Goal: Task Accomplishment & Management: Complete application form

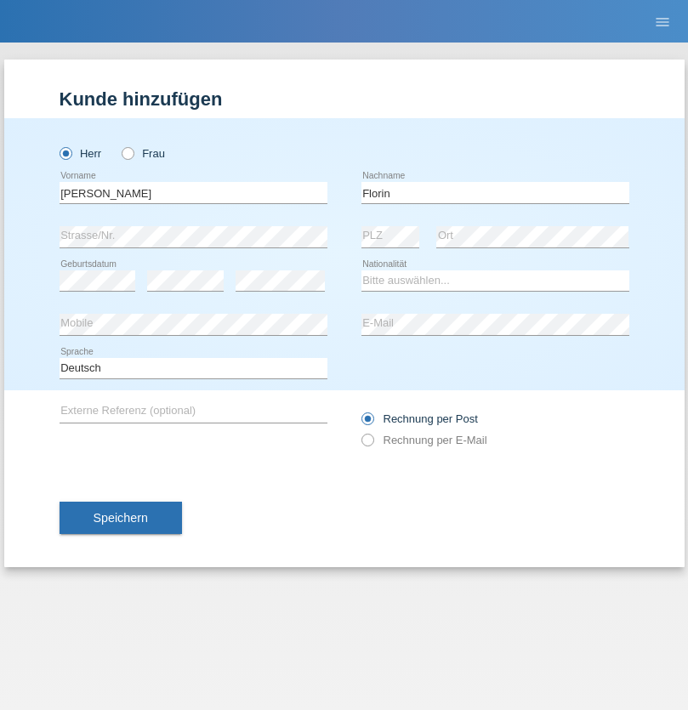
type input "Florin"
select select "RO"
select select "C"
select select "29"
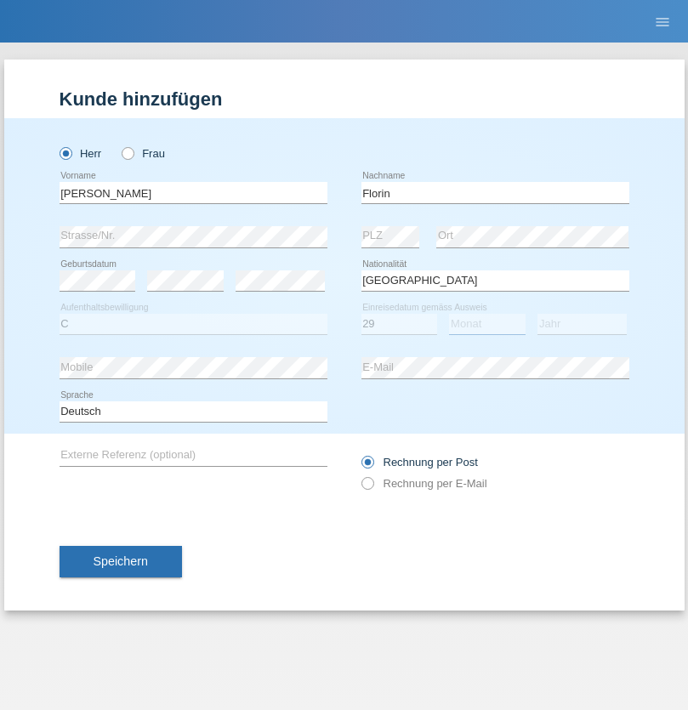
select select "02"
select select "2021"
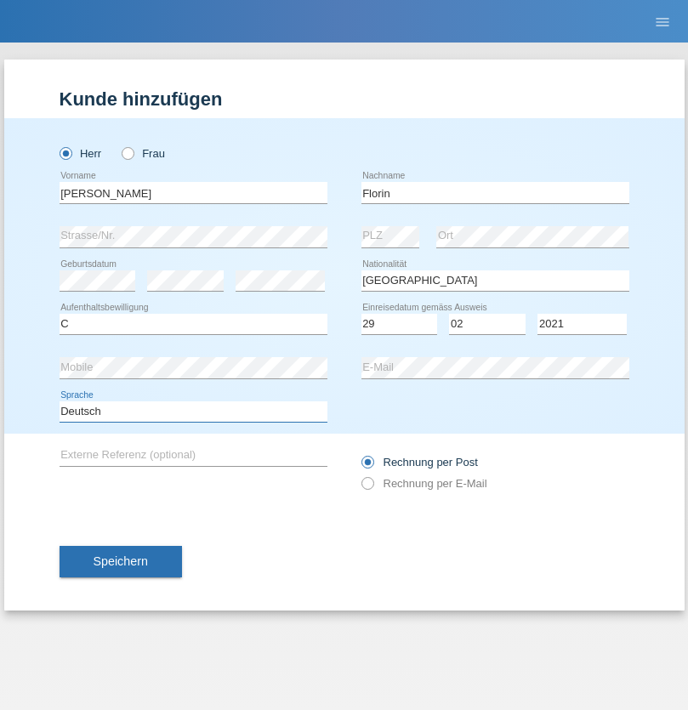
select select "en"
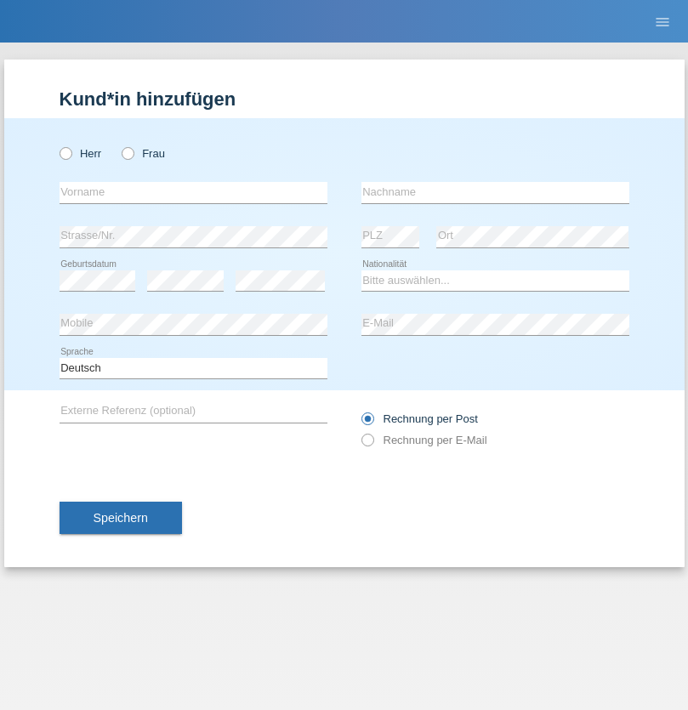
radio input "true"
click at [193, 192] on input "text" at bounding box center [194, 192] width 268 height 21
type input "Ruth"
click at [495, 192] on input "text" at bounding box center [496, 192] width 268 height 21
type input "Krebs"
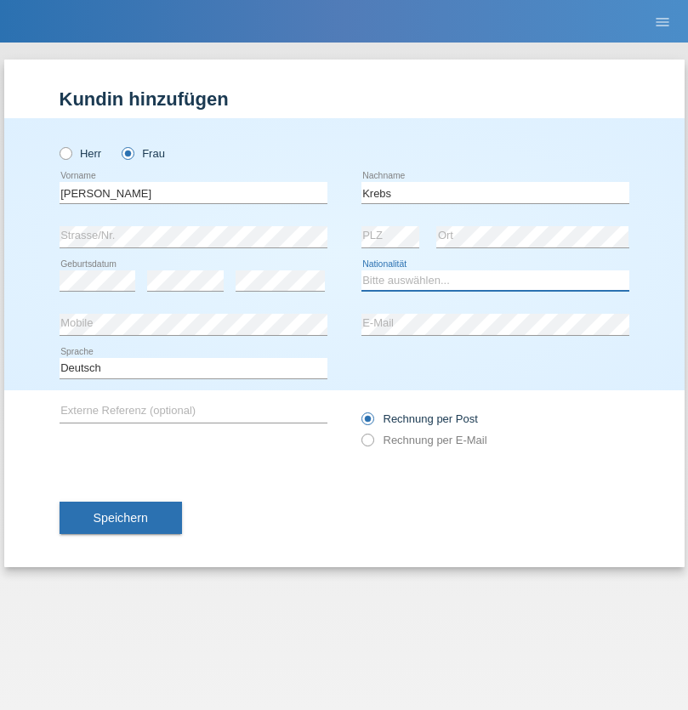
select select "CH"
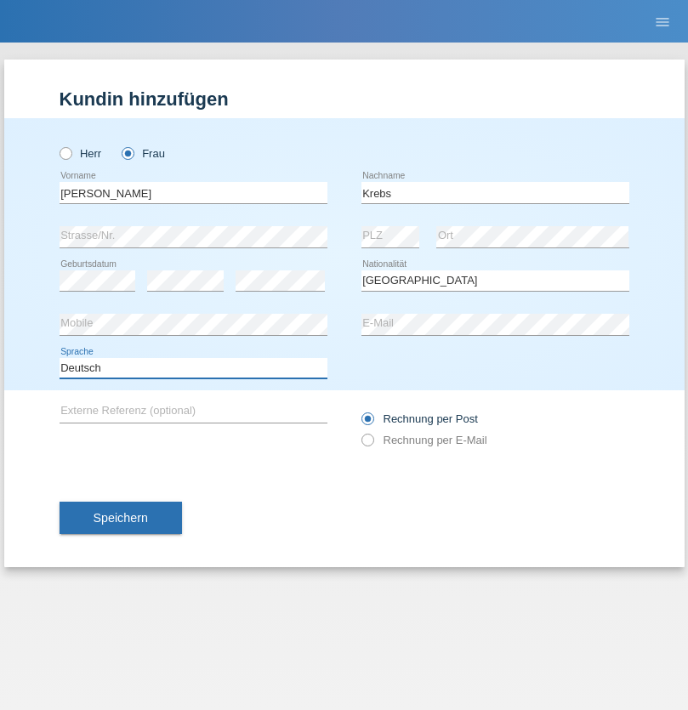
select select "en"
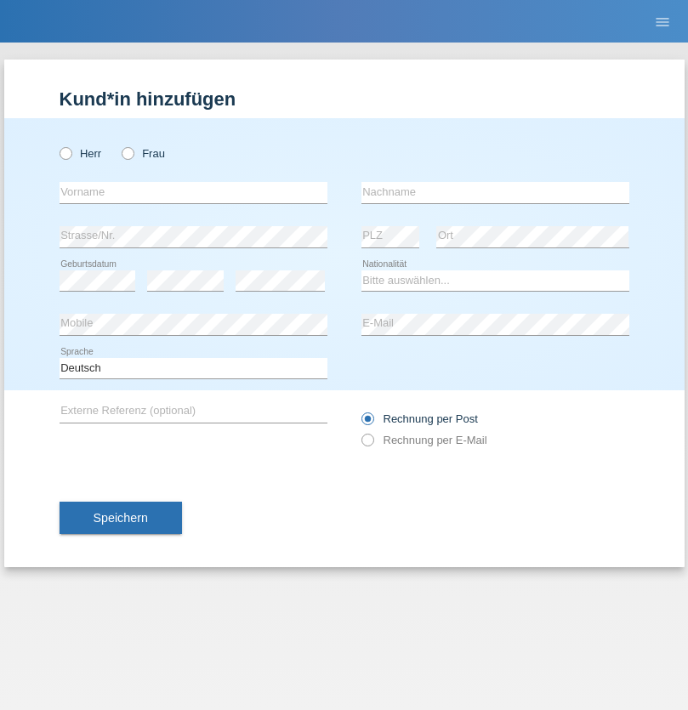
radio input "true"
click at [193, 192] on input "text" at bounding box center [194, 192] width 268 height 21
type input "Qovanaj"
click at [495, 192] on input "text" at bounding box center [496, 192] width 268 height 21
type input "Shaban"
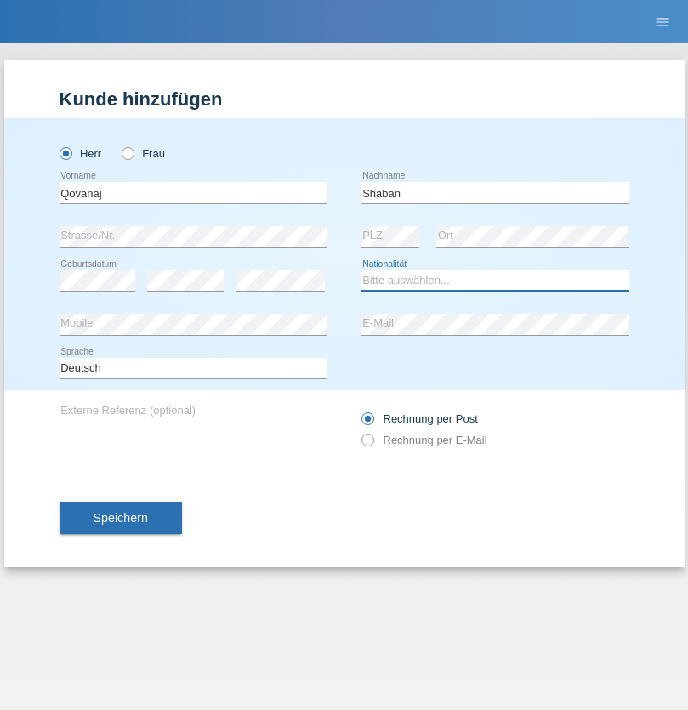
select select "CH"
radio input "true"
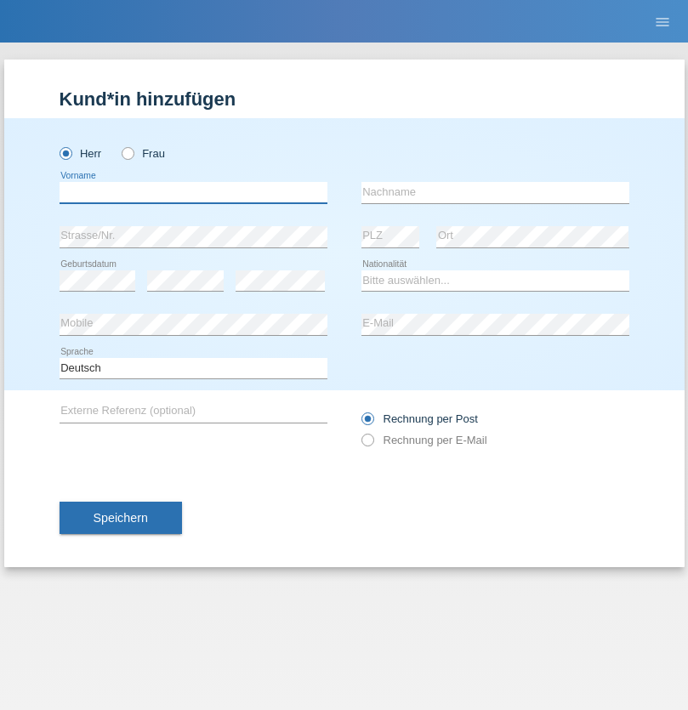
click at [193, 192] on input "text" at bounding box center [194, 192] width 268 height 21
type input "[PERSON_NAME]"
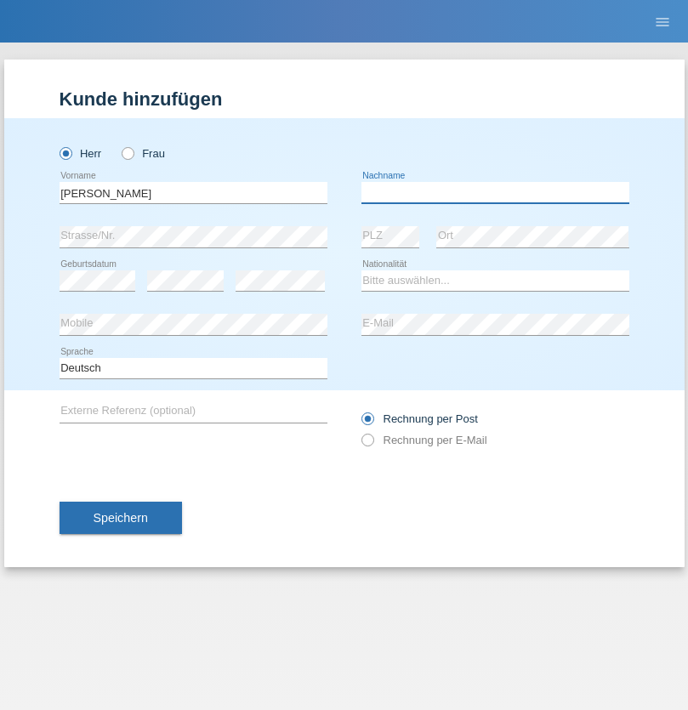
click at [495, 192] on input "text" at bounding box center [496, 192] width 268 height 21
type input "Siegrist"
select select "CH"
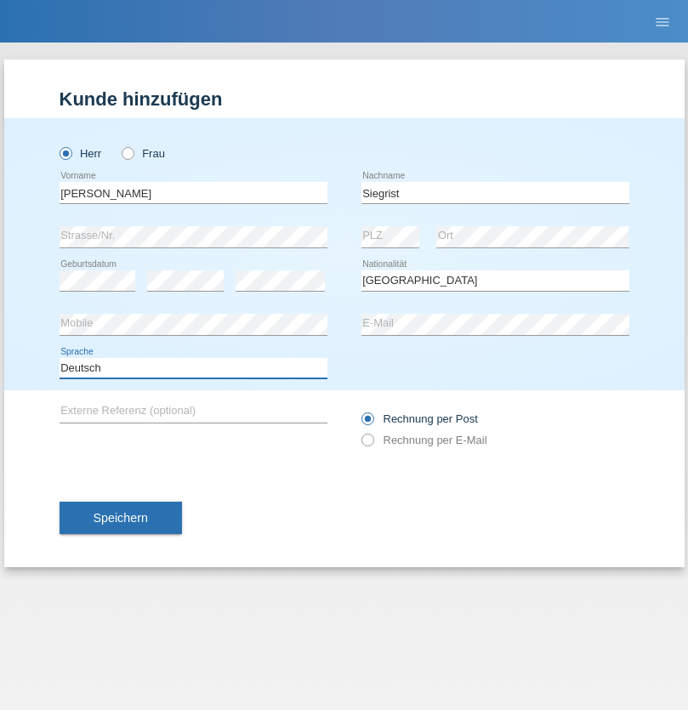
select select "en"
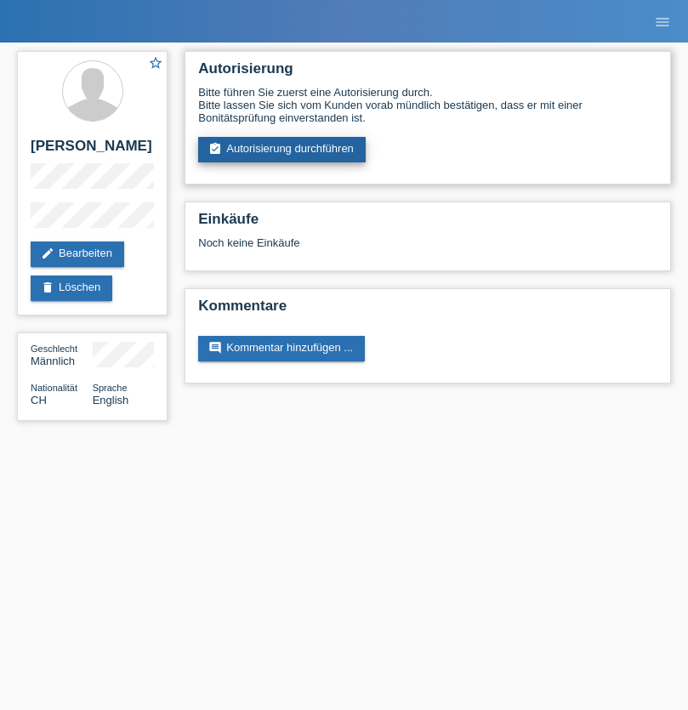
click at [282, 150] on link "assignment_turned_in Autorisierung durchführen" at bounding box center [282, 150] width 168 height 26
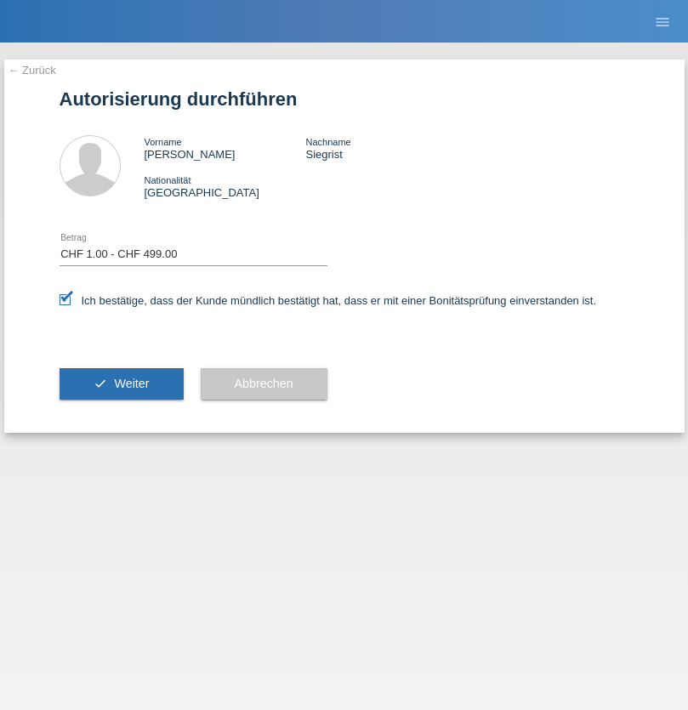
select select "1"
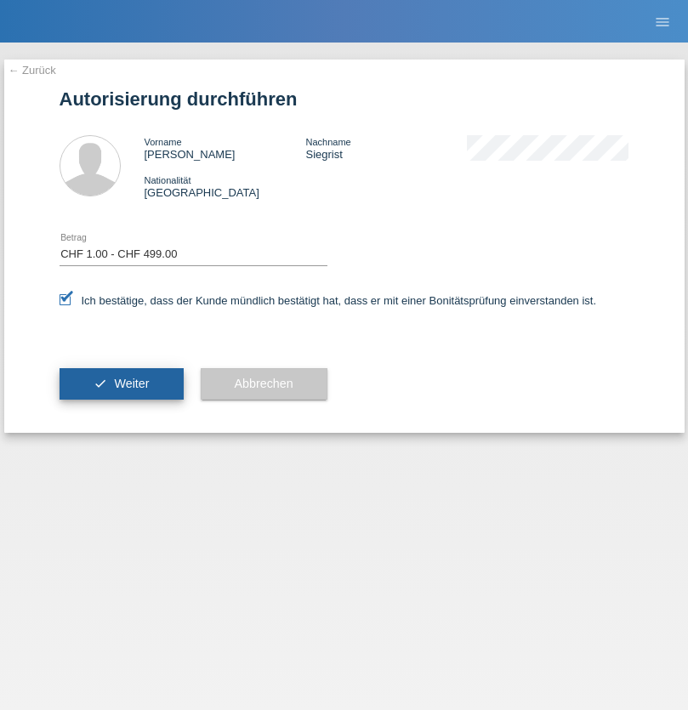
click at [121, 384] on span "Weiter" at bounding box center [131, 384] width 35 height 14
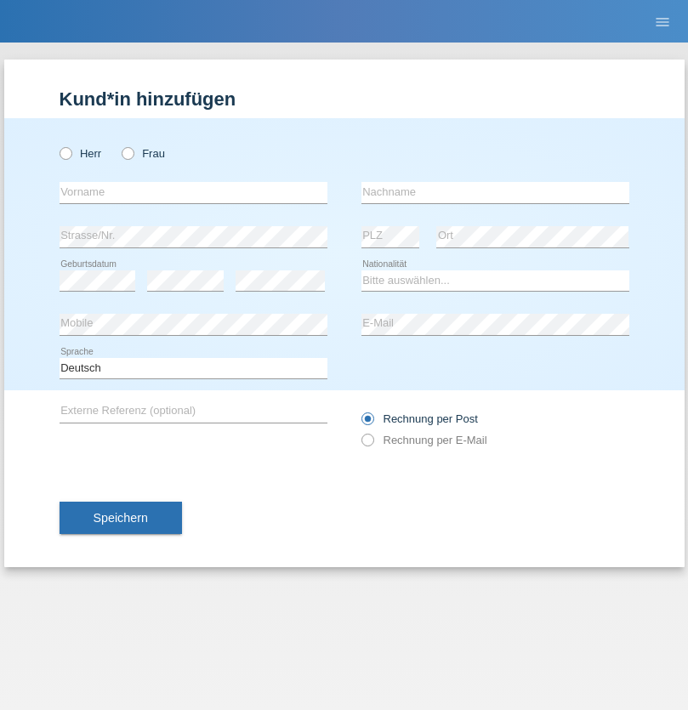
radio input "true"
click at [193, 192] on input "text" at bounding box center [194, 192] width 268 height 21
type input "[PERSON_NAME]"
click at [495, 192] on input "text" at bounding box center [496, 192] width 268 height 21
type input "Dugalic"
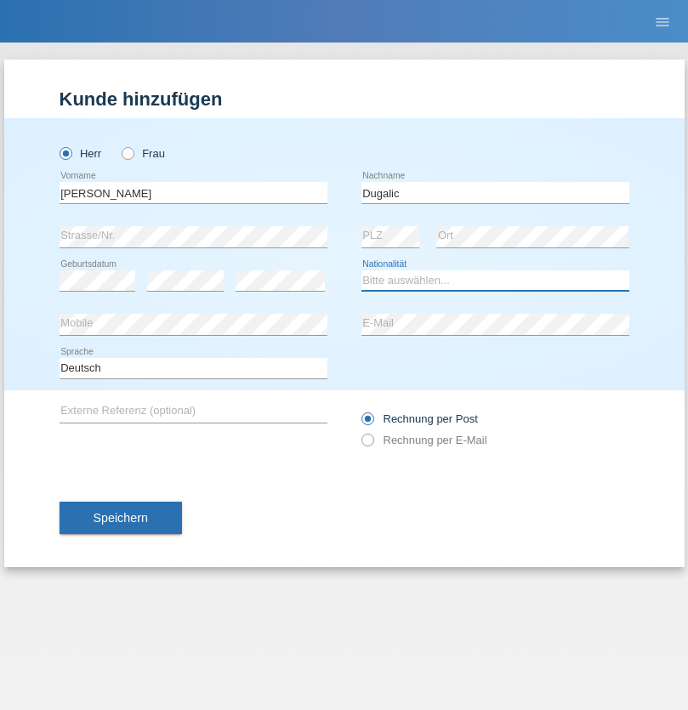
select select "HR"
select select "C"
select select "16"
select select "04"
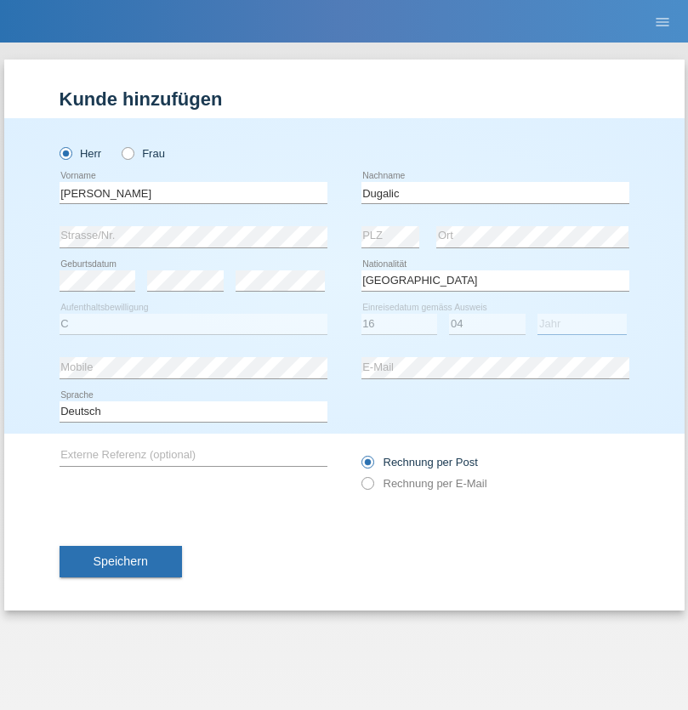
select select "2016"
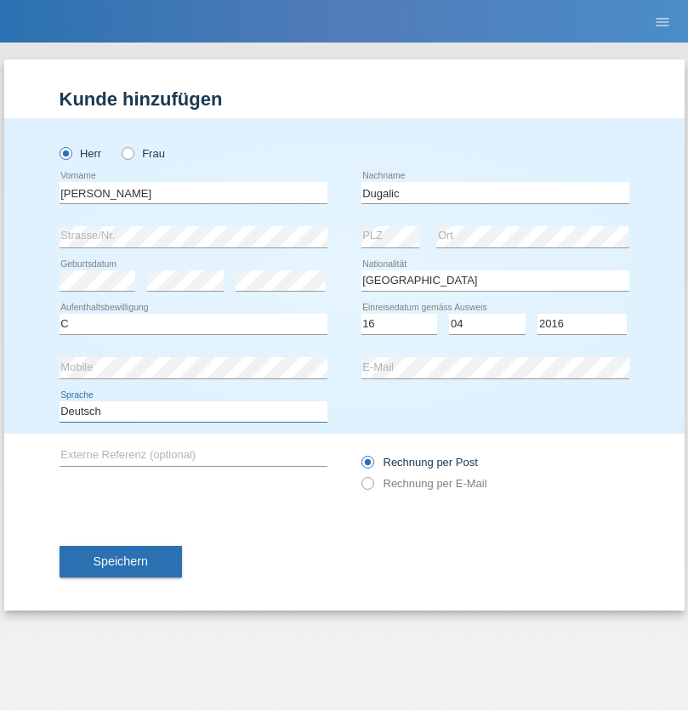
select select "en"
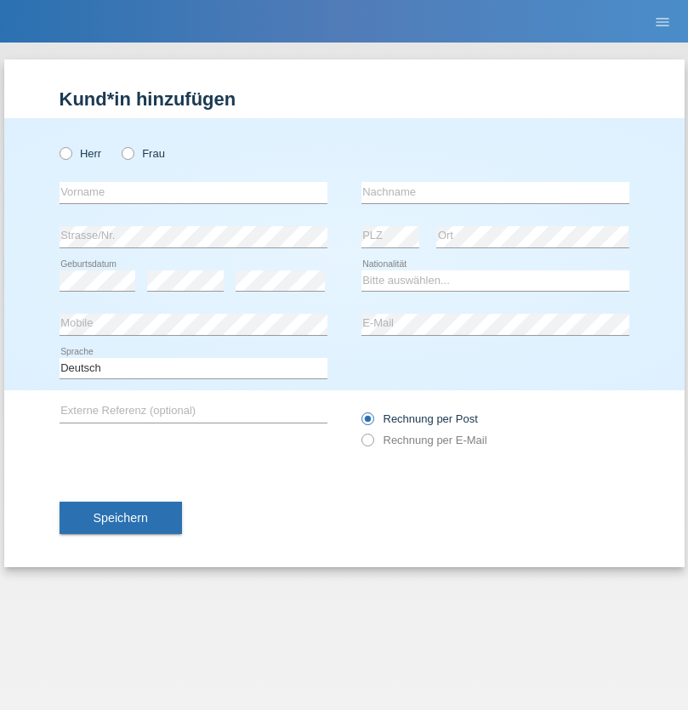
radio input "true"
click at [193, 192] on input "text" at bounding box center [194, 192] width 268 height 21
type input "J"
click at [495, 192] on input "text" at bounding box center [496, 192] width 268 height 21
type input "sarmento cavalcanti"
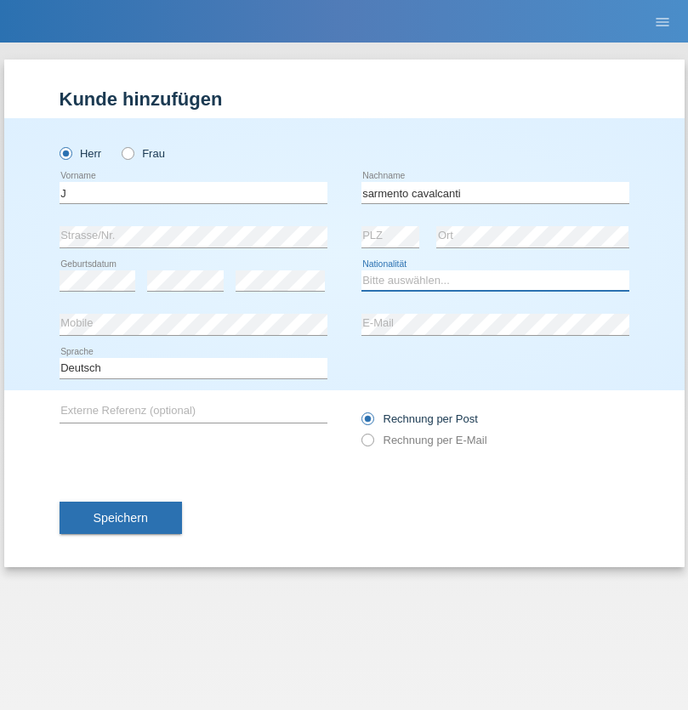
select select "PT"
select select "C"
select select "02"
select select "09"
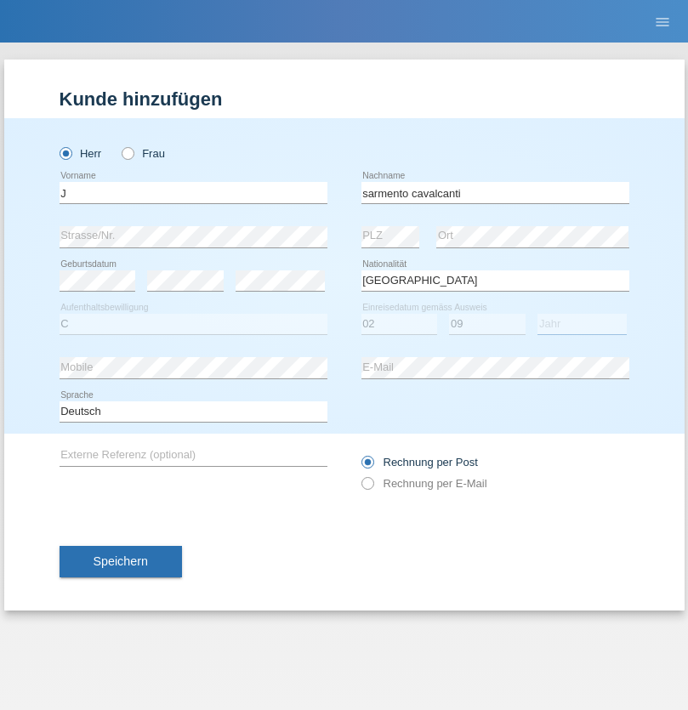
select select "2019"
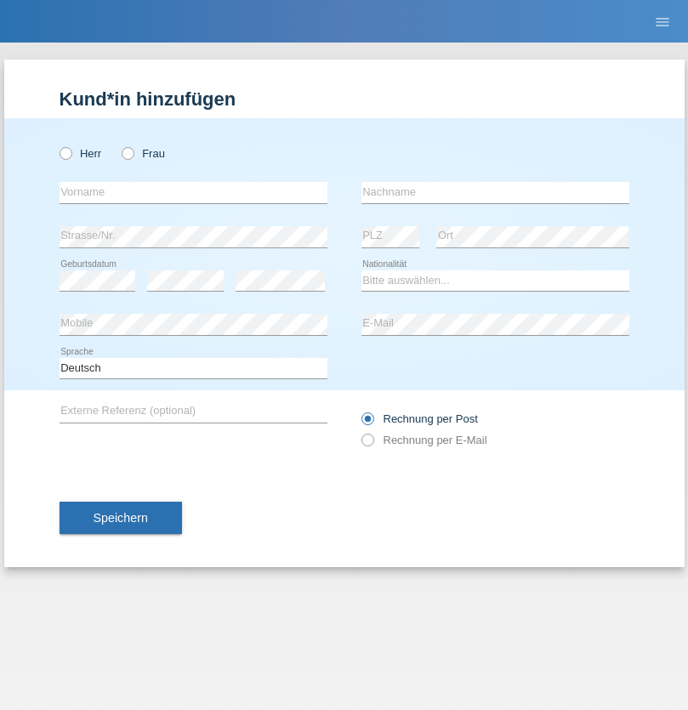
radio input "true"
click at [193, 192] on input "text" at bounding box center [194, 192] width 268 height 21
type input "G"
click at [495, 192] on input "text" at bounding box center [496, 192] width 268 height 21
type input "[PERSON_NAME]"
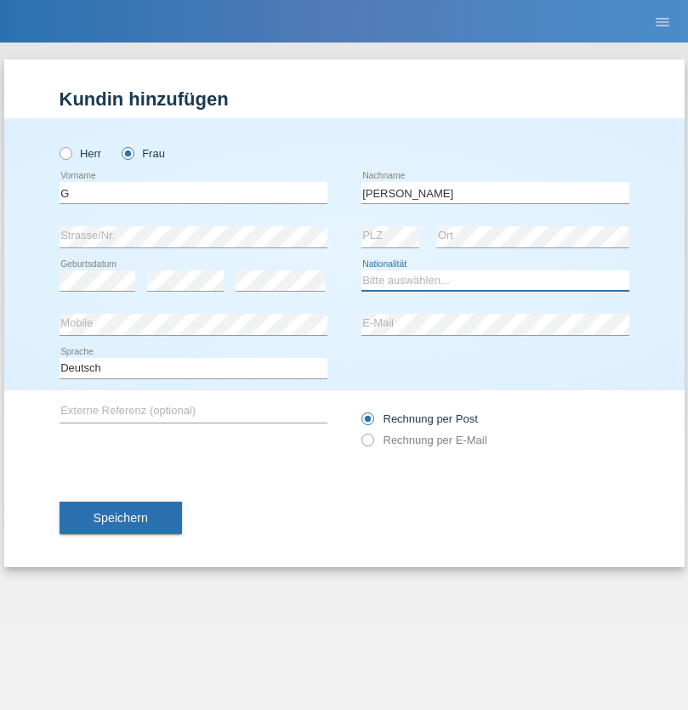
select select "CH"
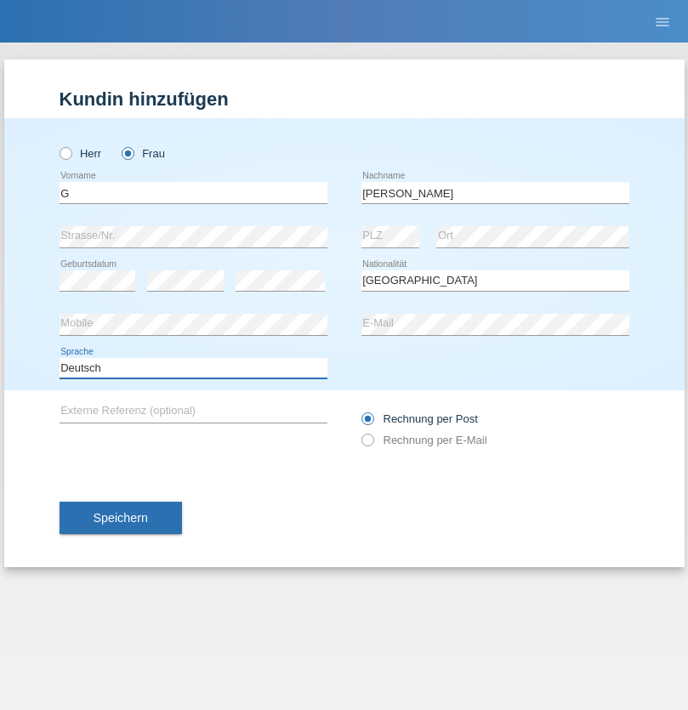
select select "en"
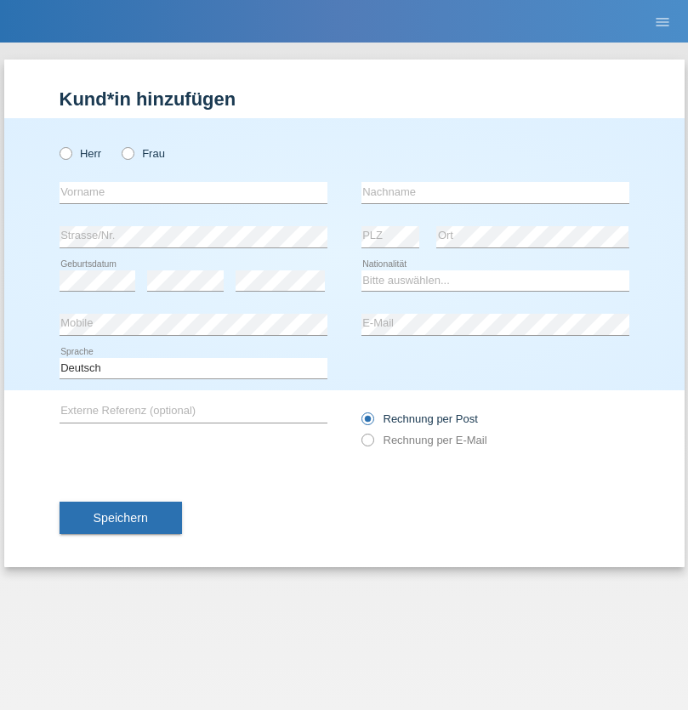
radio input "true"
click at [193, 192] on input "text" at bounding box center [194, 192] width 268 height 21
type input "Varodi"
click at [495, 192] on input "text" at bounding box center [496, 192] width 268 height 21
type input "Zoltan"
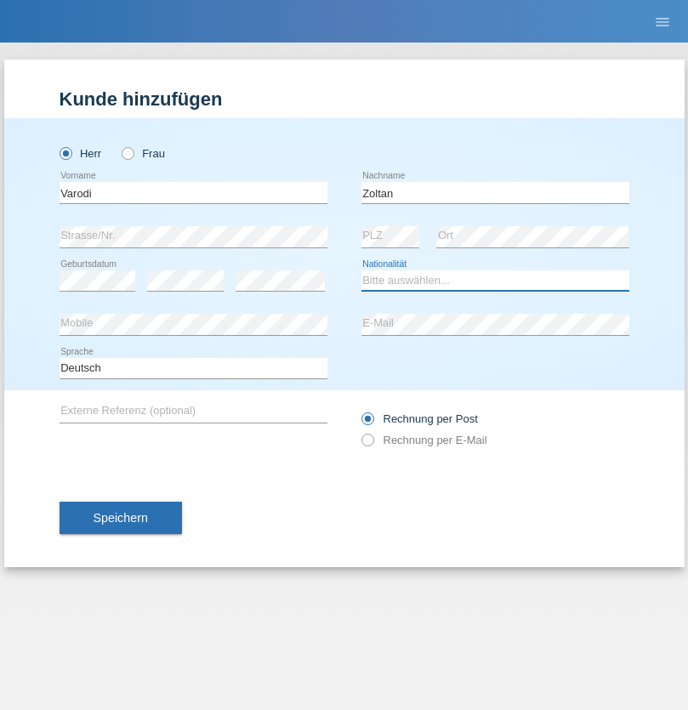
select select "UA"
select select "C"
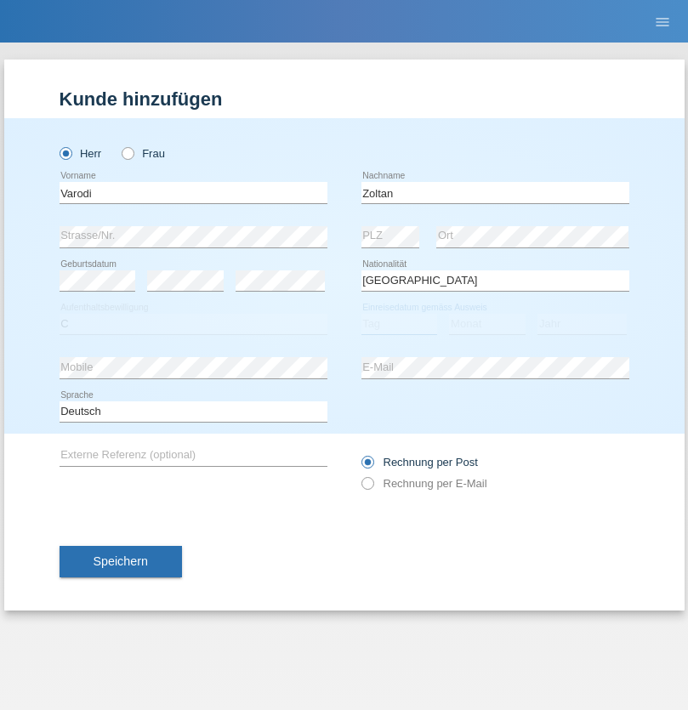
select select "10"
select select "2021"
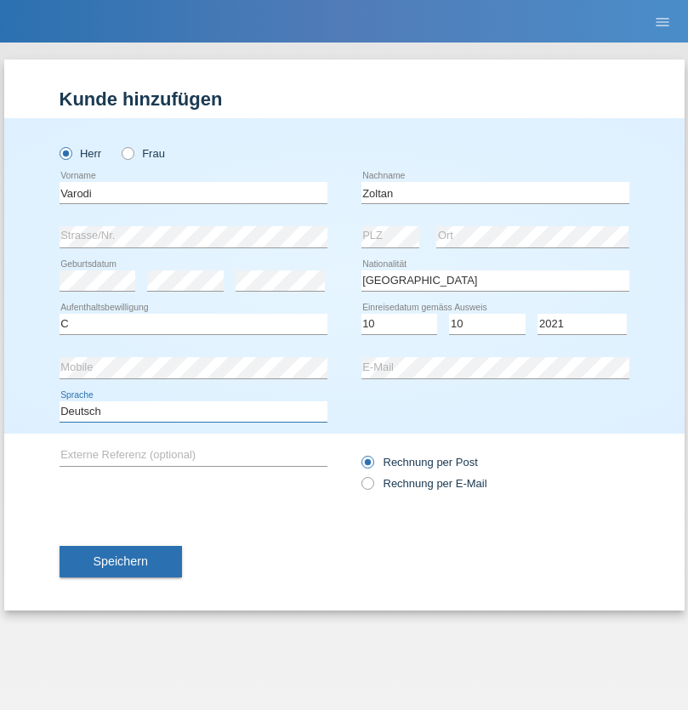
select select "en"
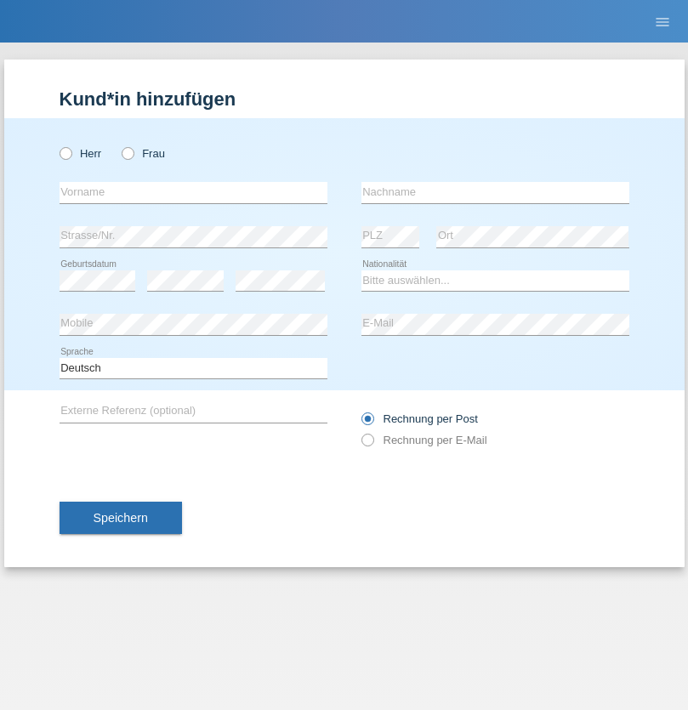
radio input "true"
click at [193, 192] on input "text" at bounding box center [194, 192] width 268 height 21
type input "Samira"
click at [495, 192] on input "text" at bounding box center [496, 192] width 268 height 21
type input "Bachofen"
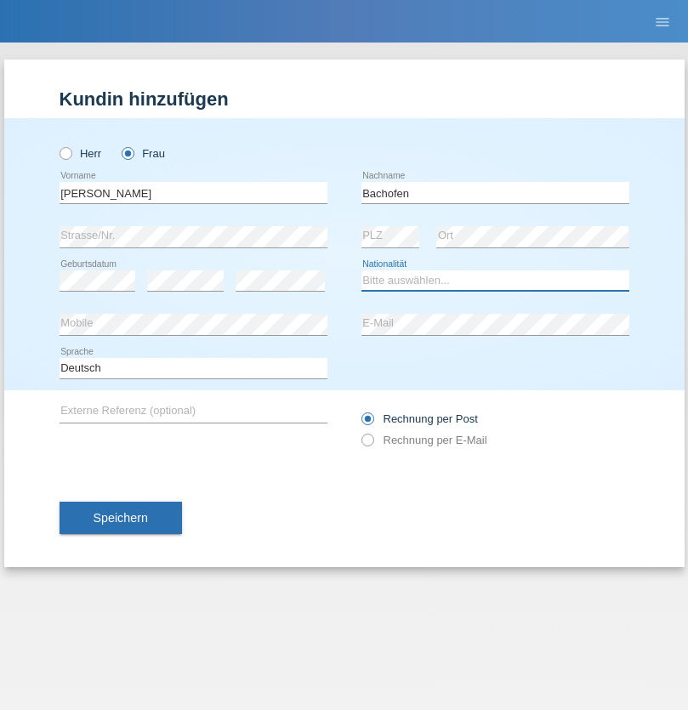
select select "CH"
radio input "true"
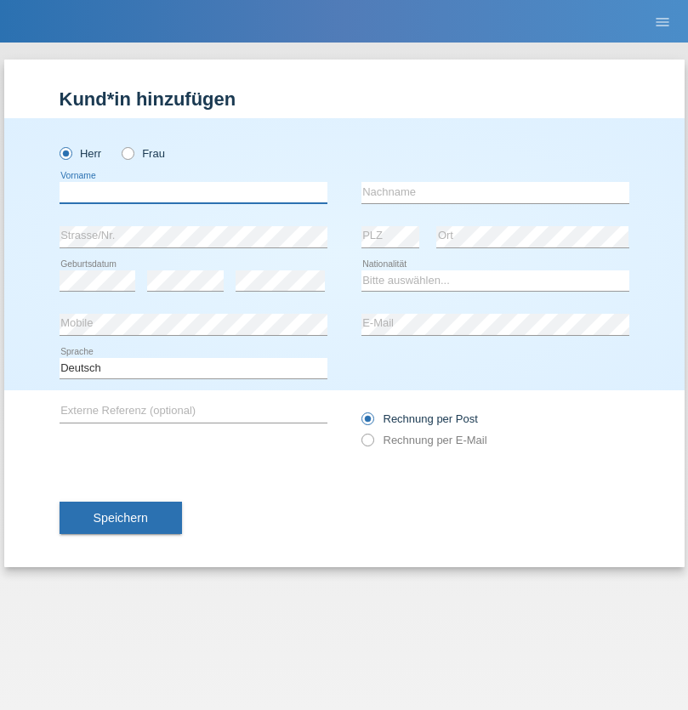
click at [193, 192] on input "text" at bounding box center [194, 192] width 268 height 21
type input "Volkan"
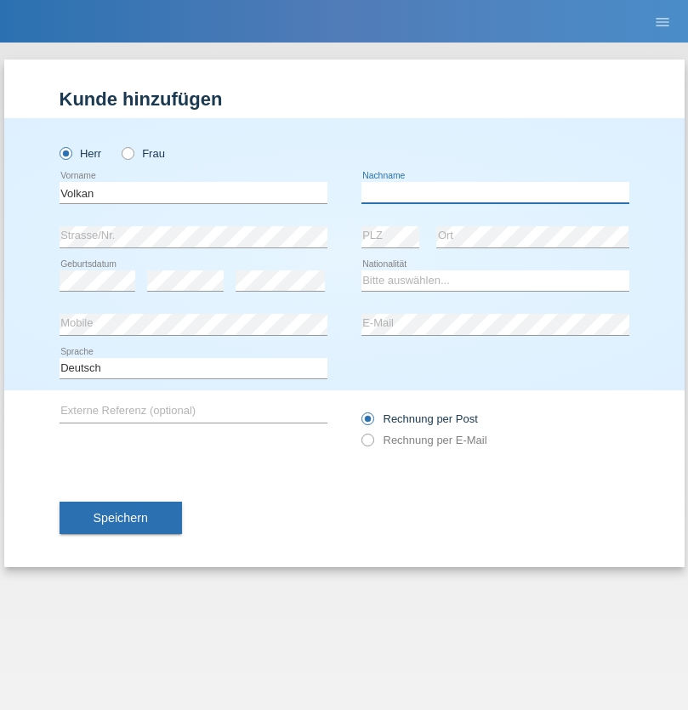
click at [495, 192] on input "text" at bounding box center [496, 192] width 268 height 21
type input "Laçın"
select select "TR"
select select "C"
select select "06"
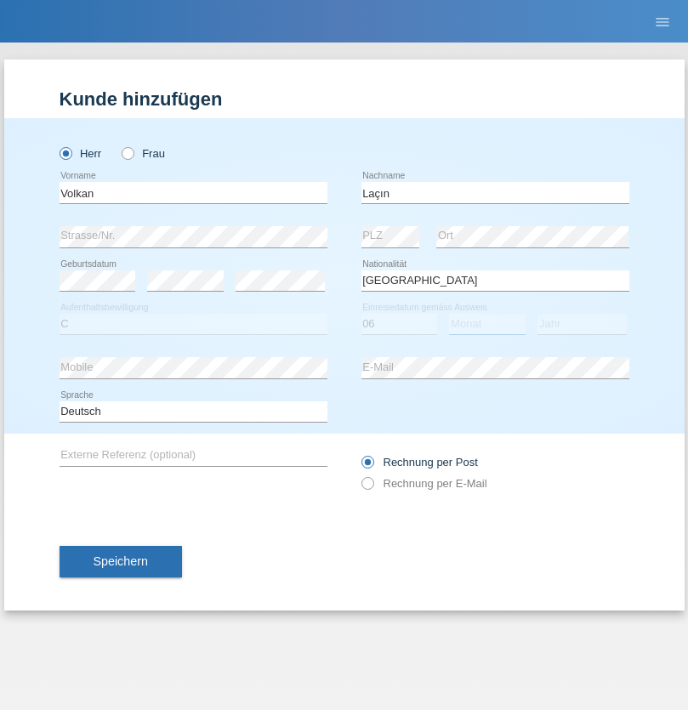
select select "04"
select select "2021"
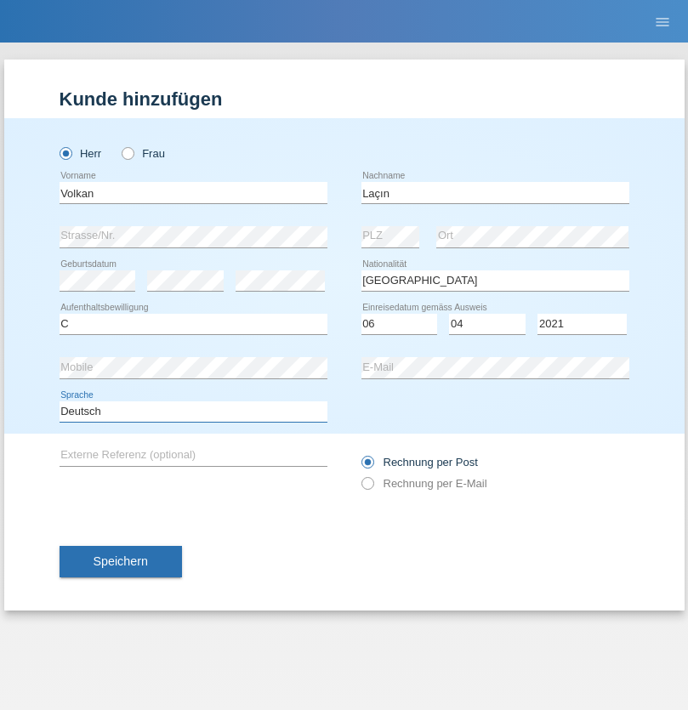
select select "en"
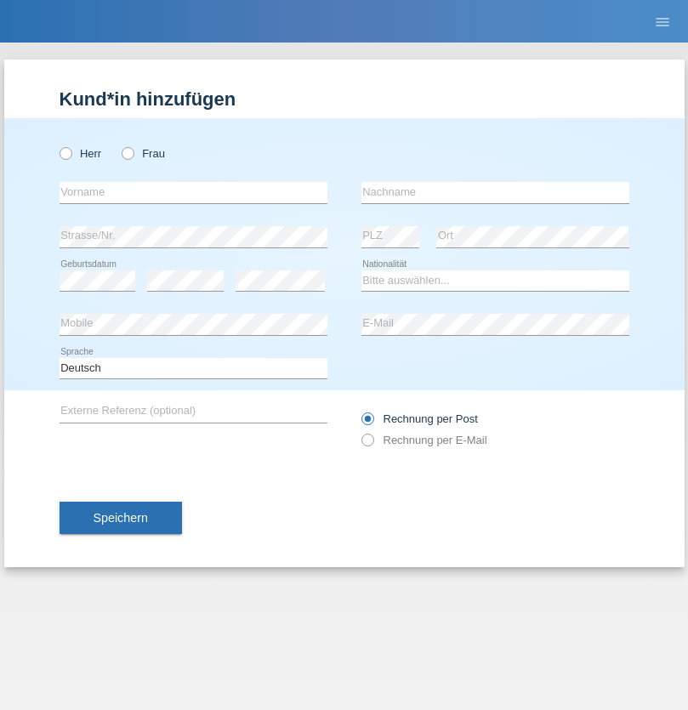
radio input "true"
click at [193, 192] on input "text" at bounding box center [194, 192] width 268 height 21
type input "Volkan"
click at [495, 192] on input "text" at bounding box center [496, 192] width 268 height 21
type input "Laçın"
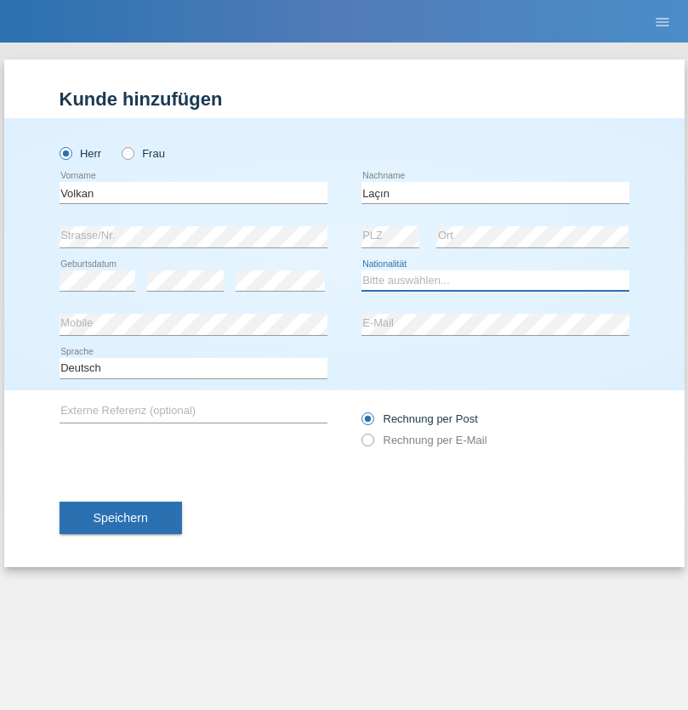
select select "TR"
select select "C"
select select "06"
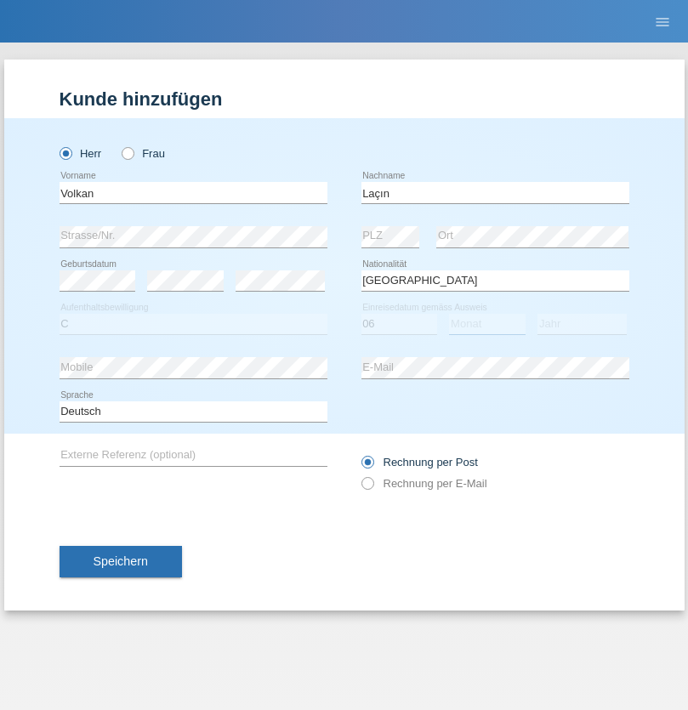
select select "04"
select select "2021"
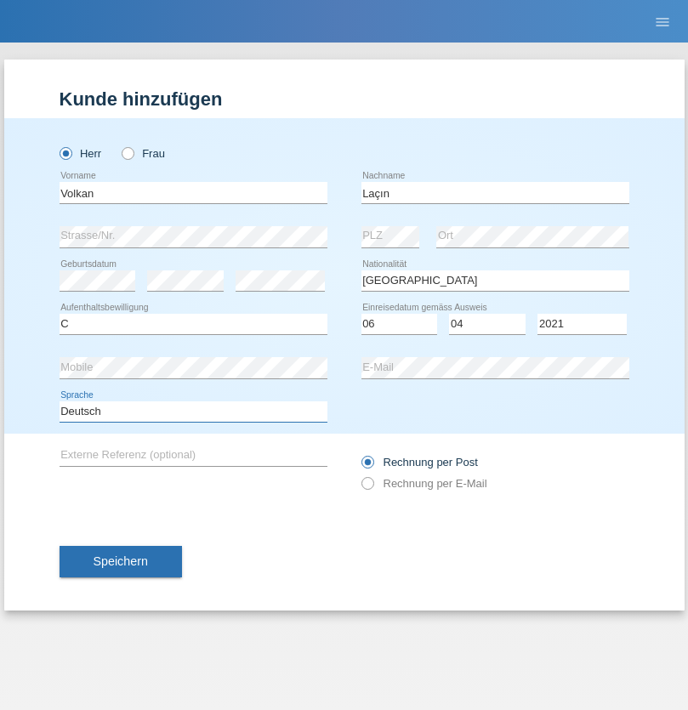
select select "en"
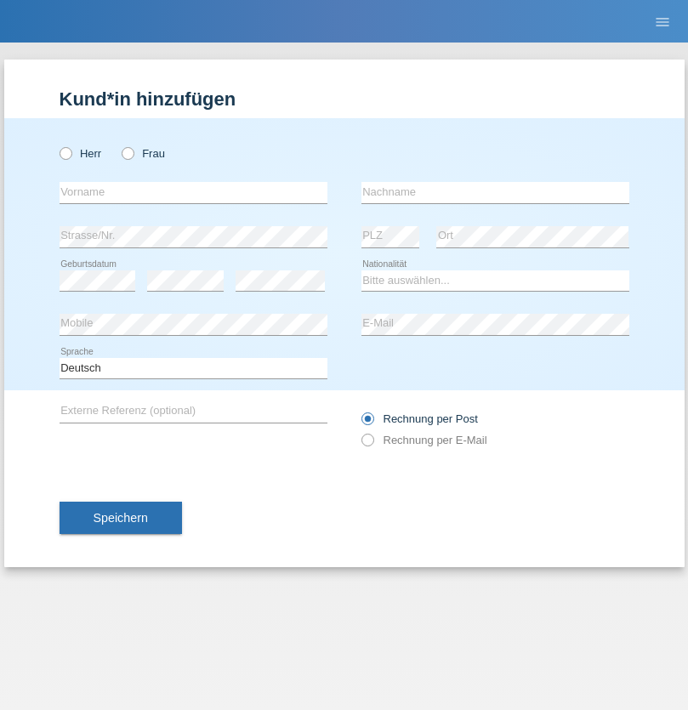
radio input "true"
click at [193, 192] on input "text" at bounding box center [194, 192] width 268 height 21
type input "[PERSON_NAME]"
click at [495, 192] on input "text" at bounding box center [496, 192] width 268 height 21
type input "löffel"
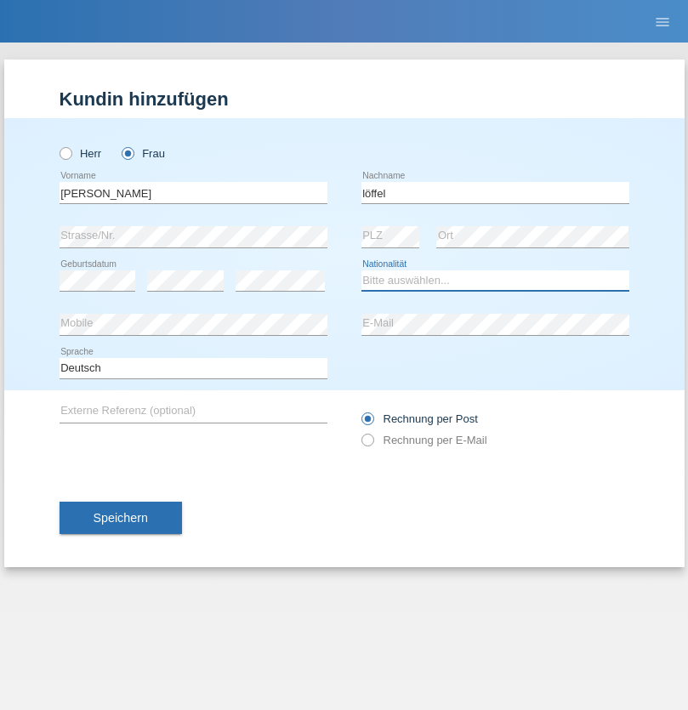
select select "CH"
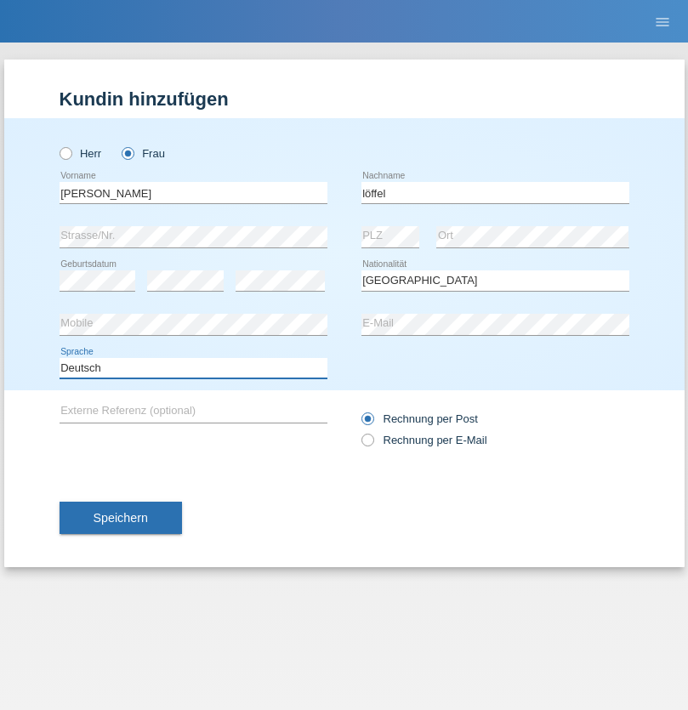
select select "en"
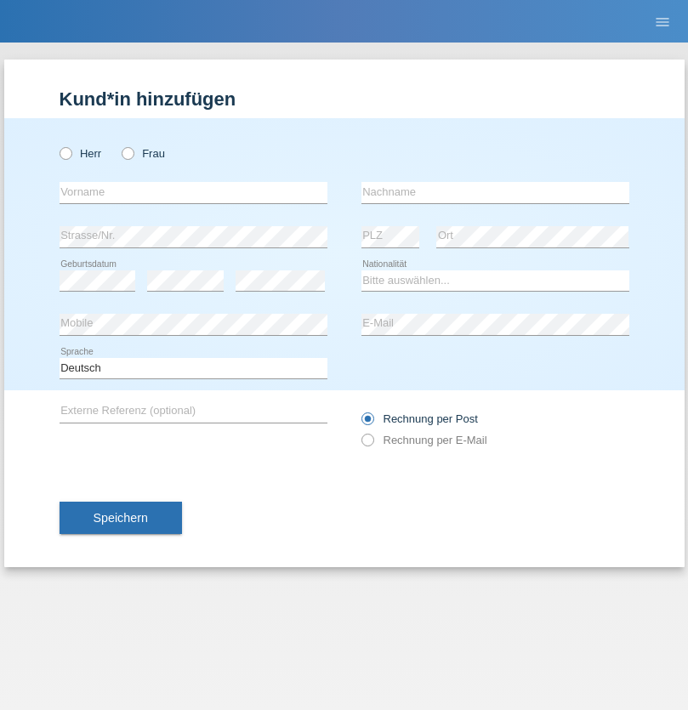
radio input "true"
click at [193, 192] on input "text" at bounding box center [194, 192] width 268 height 21
type input "Matusa"
click at [495, 192] on input "text" at bounding box center [496, 192] width 268 height 21
type input "Marian valentin"
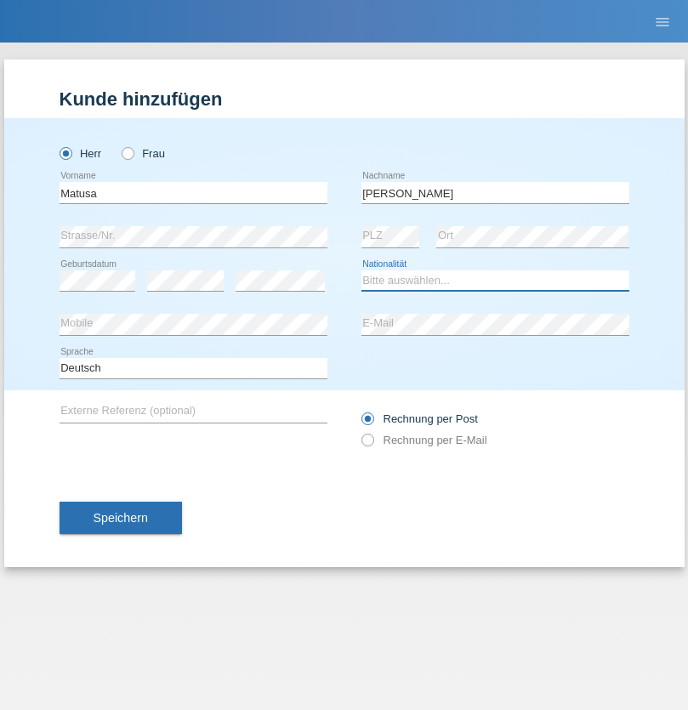
select select "RO"
select select "C"
select select "01"
select select "06"
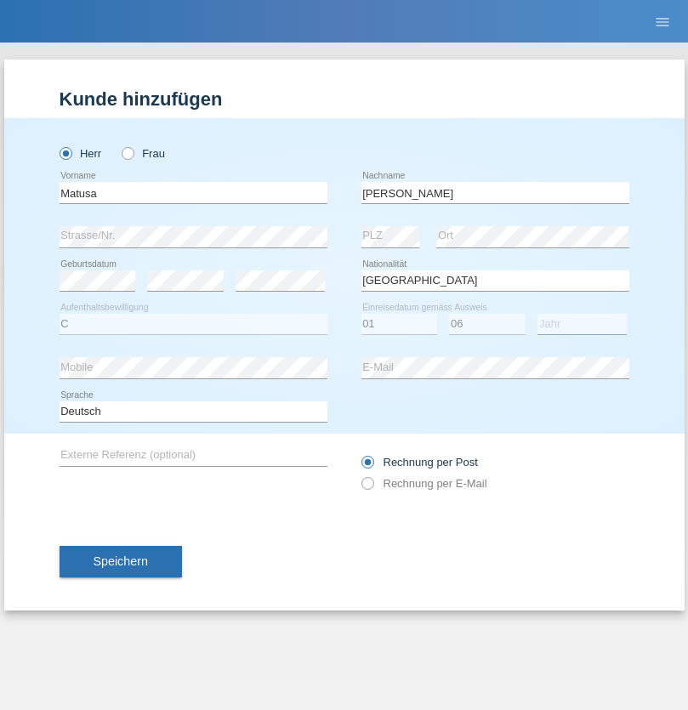
select select "2016"
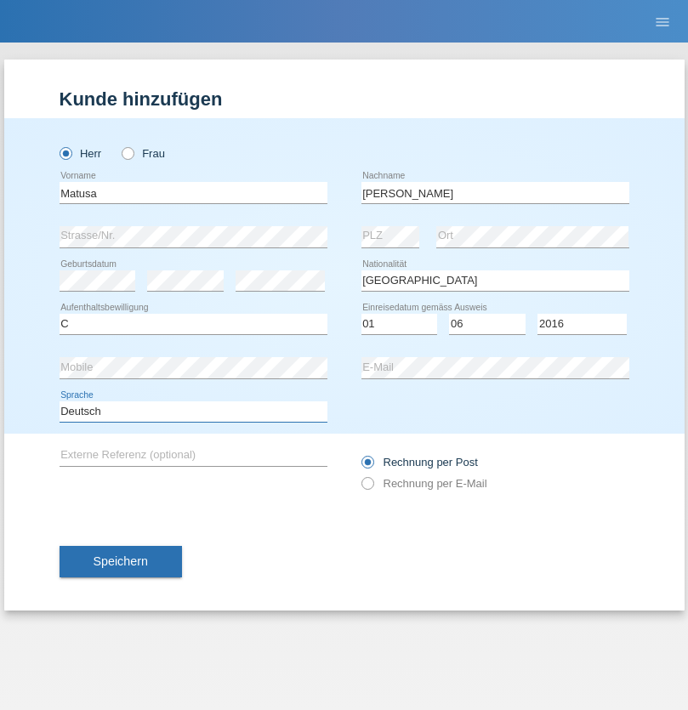
select select "en"
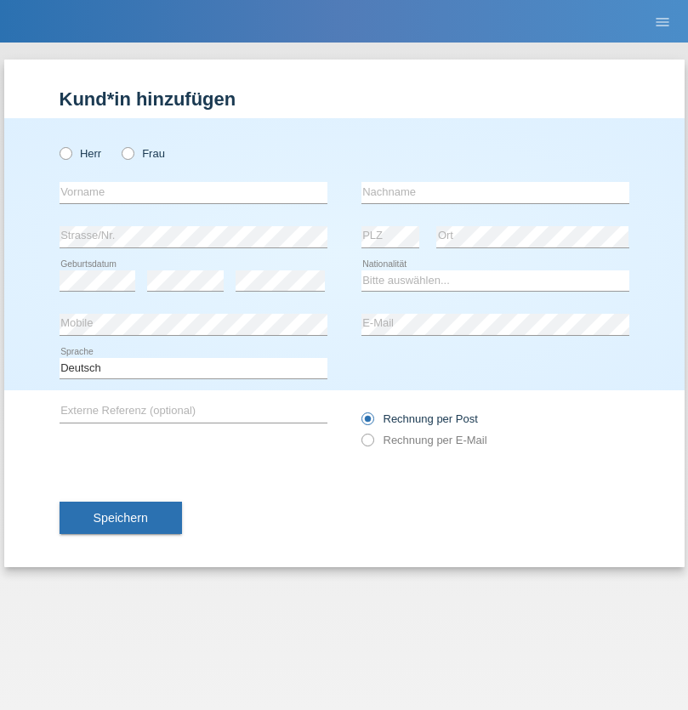
radio input "true"
click at [193, 192] on input "text" at bounding box center [194, 192] width 268 height 21
type input "[PERSON_NAME]"
click at [495, 192] on input "text" at bounding box center [496, 192] width 268 height 21
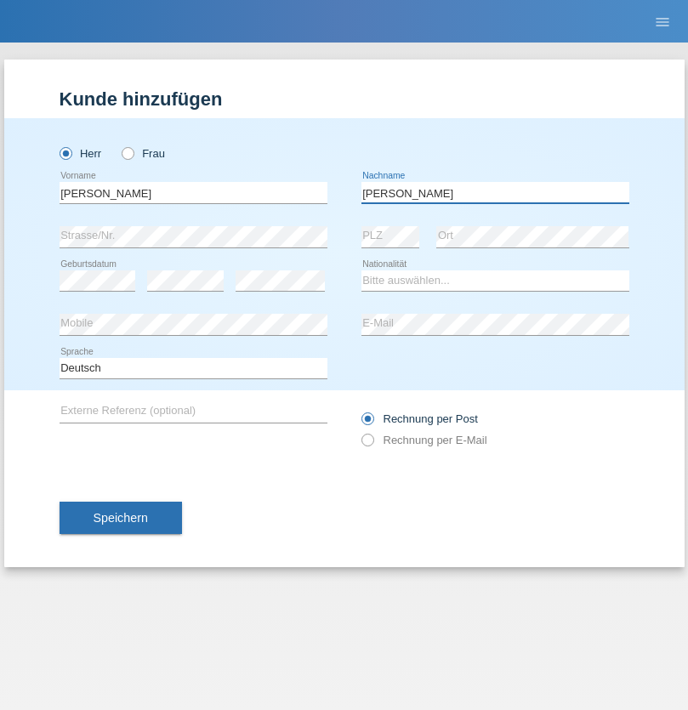
type input "[PERSON_NAME]"
select select "CH"
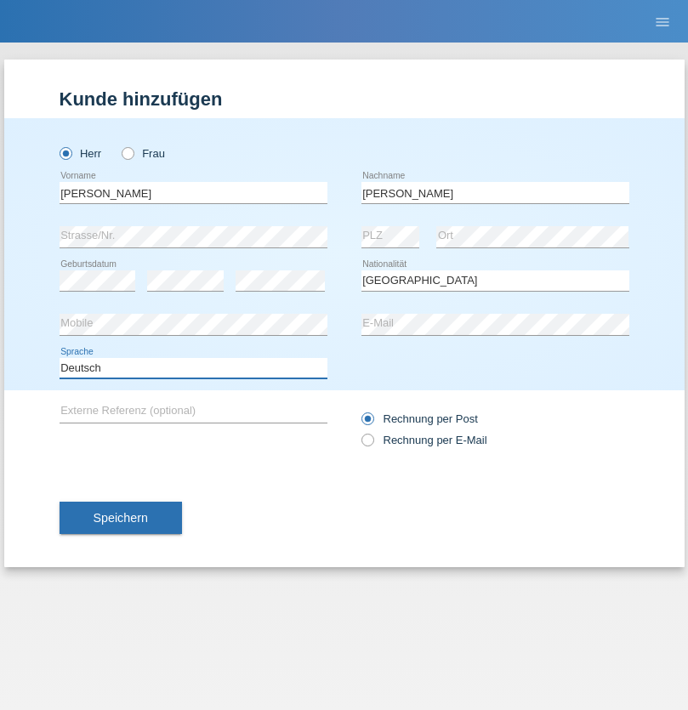
select select "en"
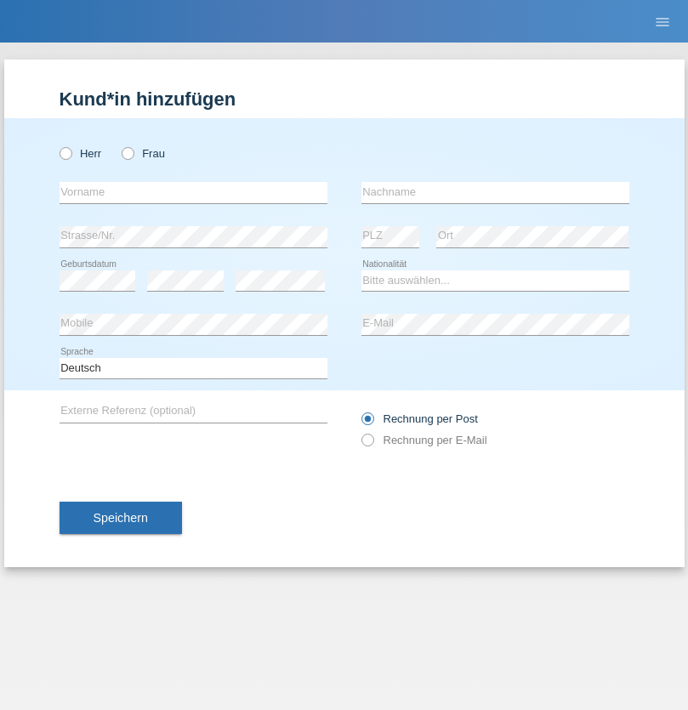
radio input "true"
click at [193, 192] on input "text" at bounding box center [194, 192] width 268 height 21
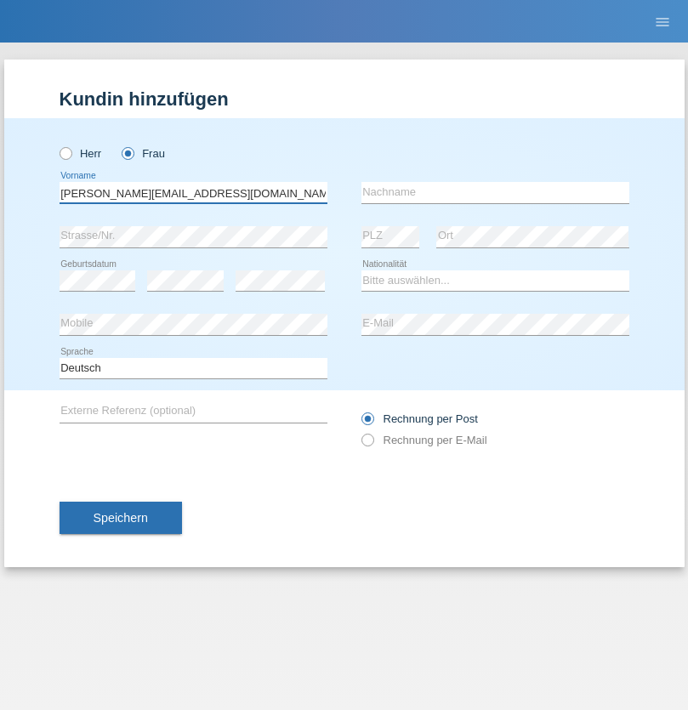
type input "[PERSON_NAME][EMAIL_ADDRESS][DOMAIN_NAME]"
click at [495, 192] on input "text" at bounding box center [496, 192] width 268 height 21
type input "Hylaj"
select select "CH"
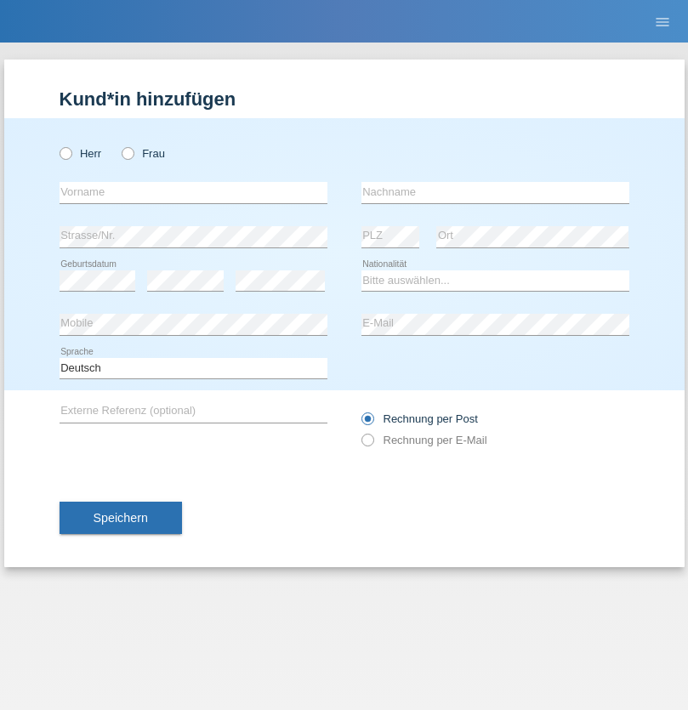
radio input "true"
click at [193, 192] on input "text" at bounding box center [194, 192] width 268 height 21
type input "luka"
click at [495, 192] on input "text" at bounding box center [496, 192] width 268 height 21
type input "kocic"
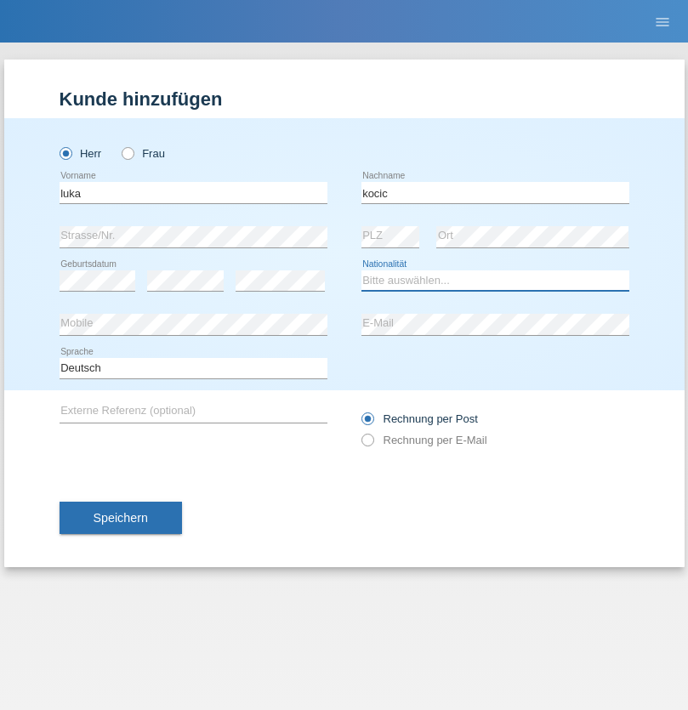
select select "RS"
select select "C"
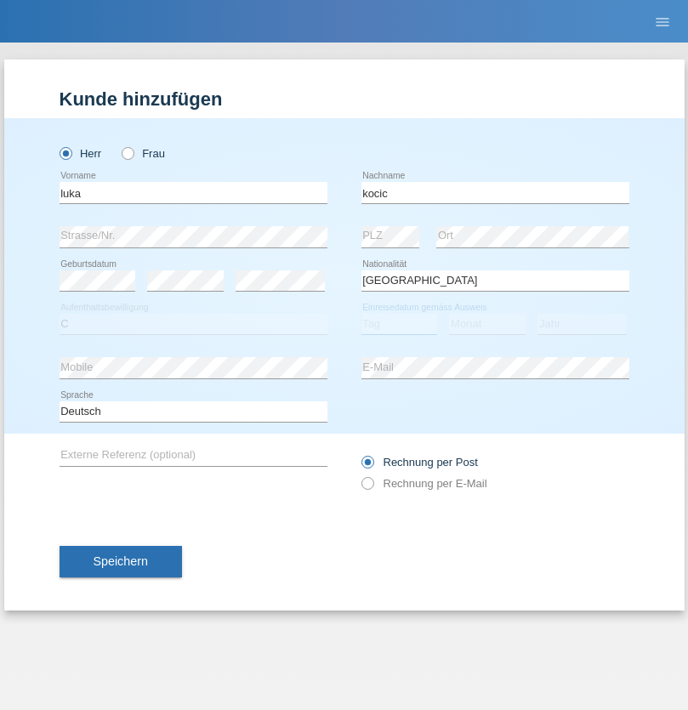
select select "21"
select select "04"
select select "1999"
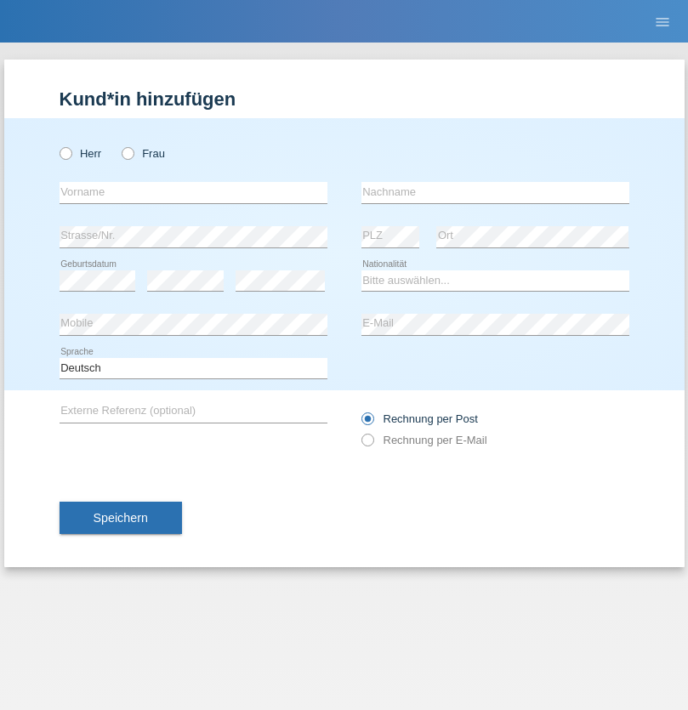
radio input "true"
click at [193, 192] on input "text" at bounding box center [194, 192] width 268 height 21
type input "Marian"
click at [495, 192] on input "text" at bounding box center [496, 192] width 268 height 21
type input "Matusa"
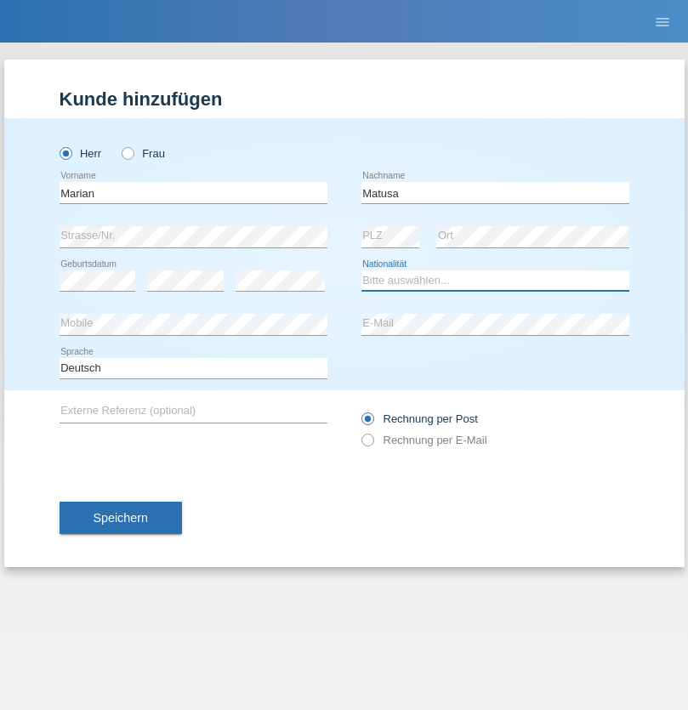
select select "RO"
select select "C"
select select "01"
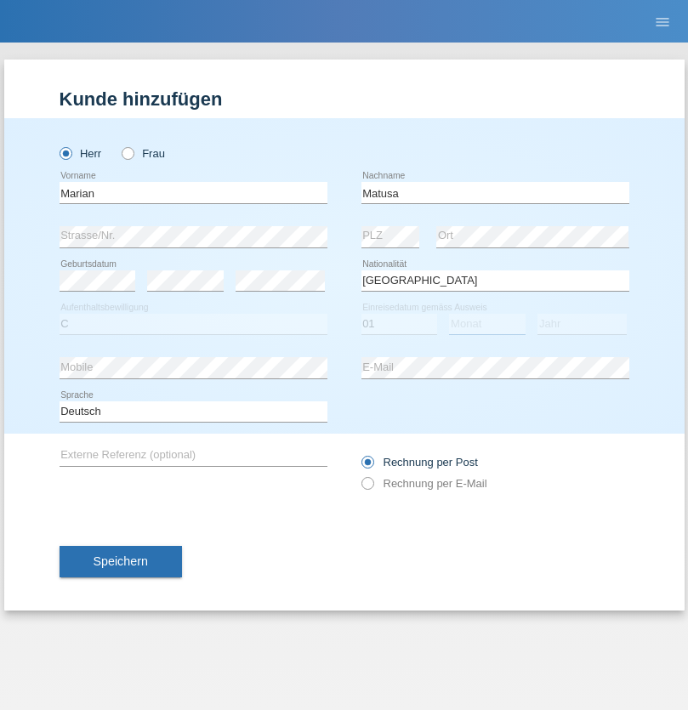
select select "06"
select select "2016"
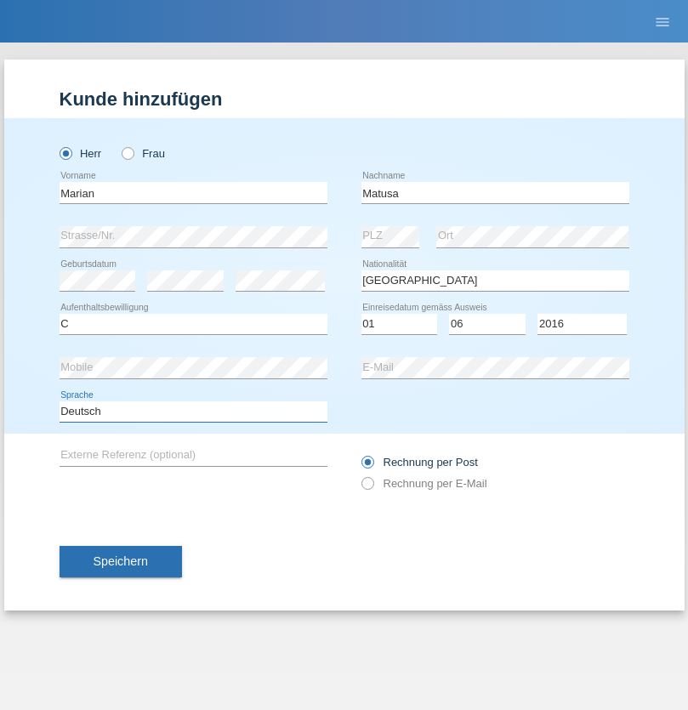
select select "en"
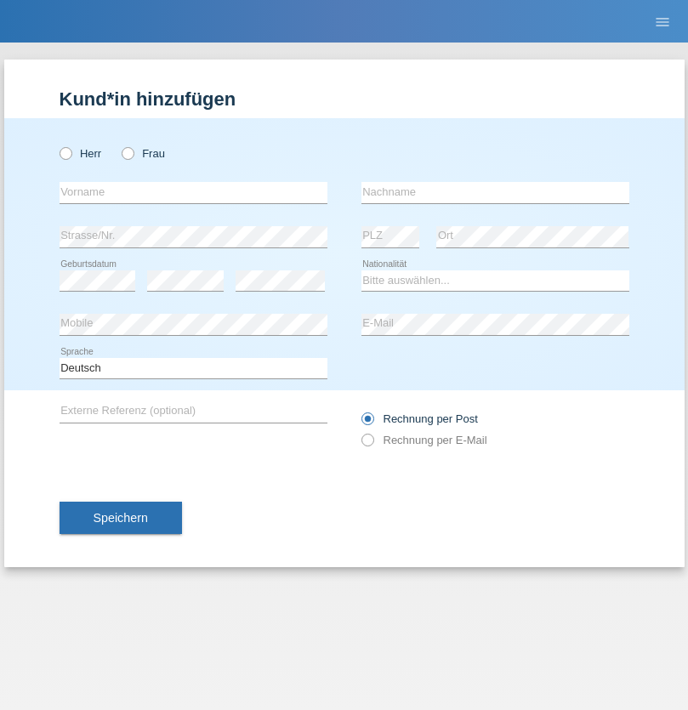
radio input "true"
click at [193, 192] on input "text" at bounding box center [194, 192] width 268 height 21
type input "Marco"
click at [495, 192] on input "text" at bounding box center [496, 192] width 268 height 21
type input "Weinlein"
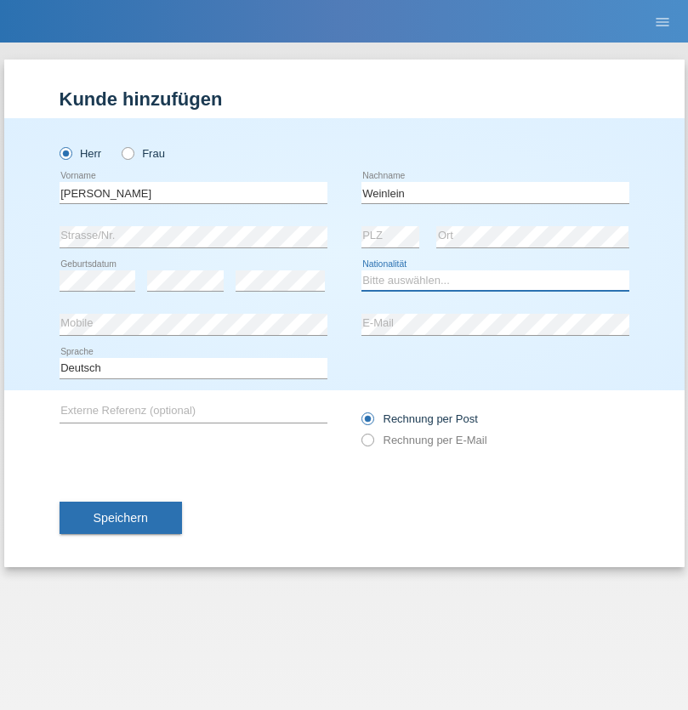
select select "CH"
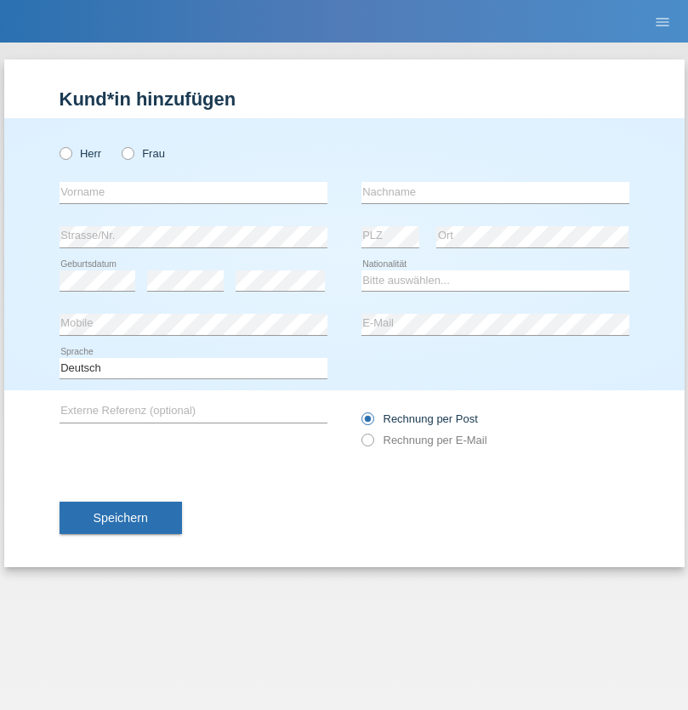
radio input "true"
click at [193, 192] on input "text" at bounding box center [194, 192] width 268 height 21
type input "Jashari lmeri"
click at [495, 192] on input "text" at bounding box center [496, 192] width 268 height 21
type input "Rabije"
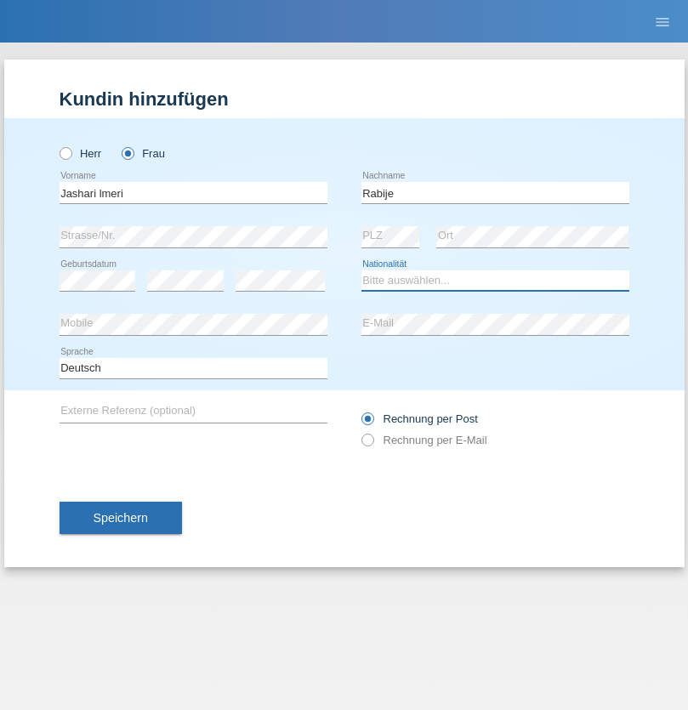
select select "CH"
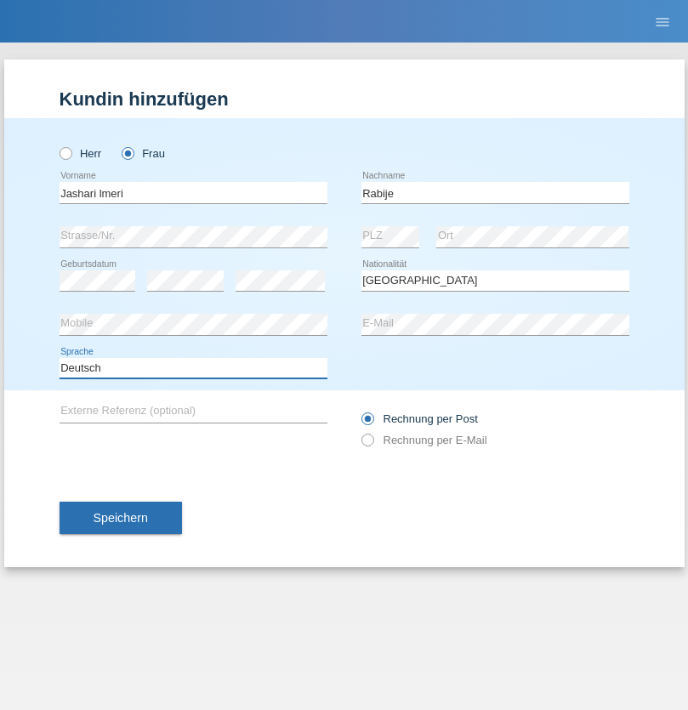
select select "en"
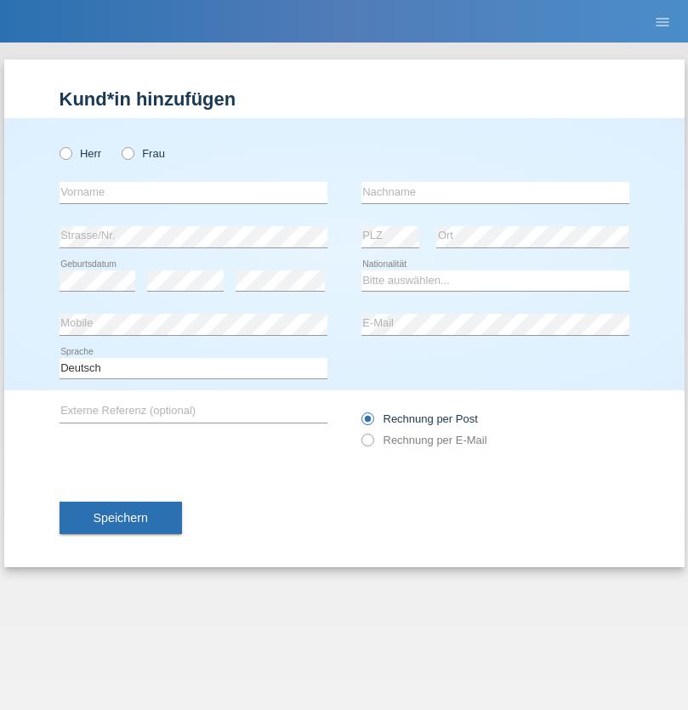
radio input "true"
click at [193, 192] on input "text" at bounding box center [194, 192] width 268 height 21
type input "firat"
click at [495, 192] on input "text" at bounding box center [496, 192] width 268 height 21
type input "kara"
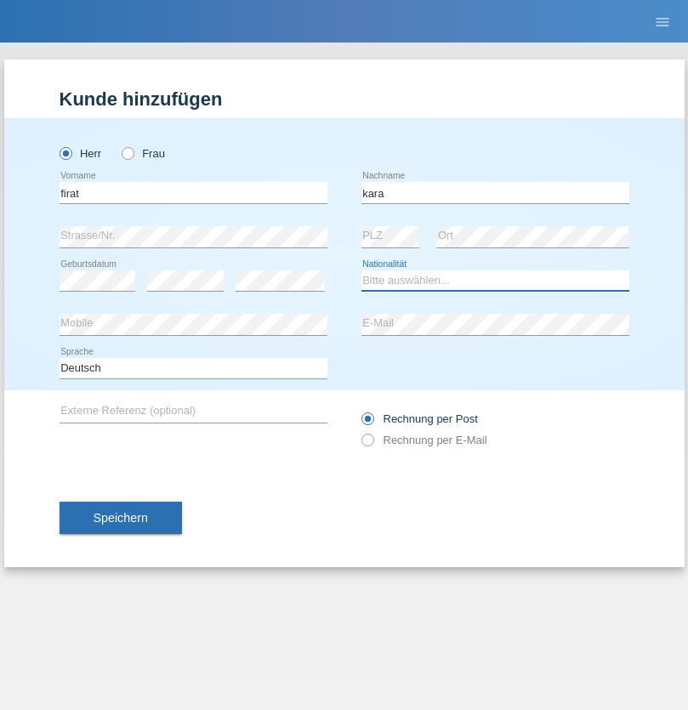
select select "CH"
radio input "true"
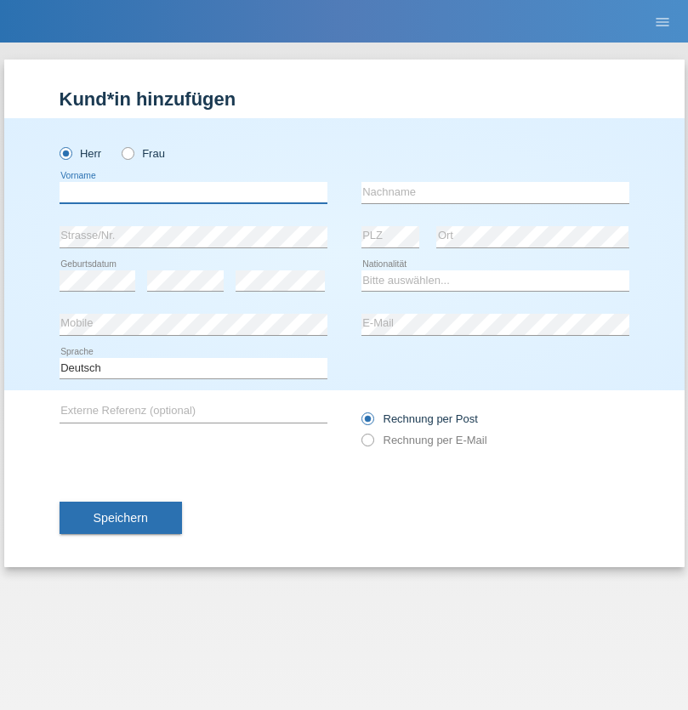
click at [193, 192] on input "text" at bounding box center [194, 192] width 268 height 21
type input "Gigov"
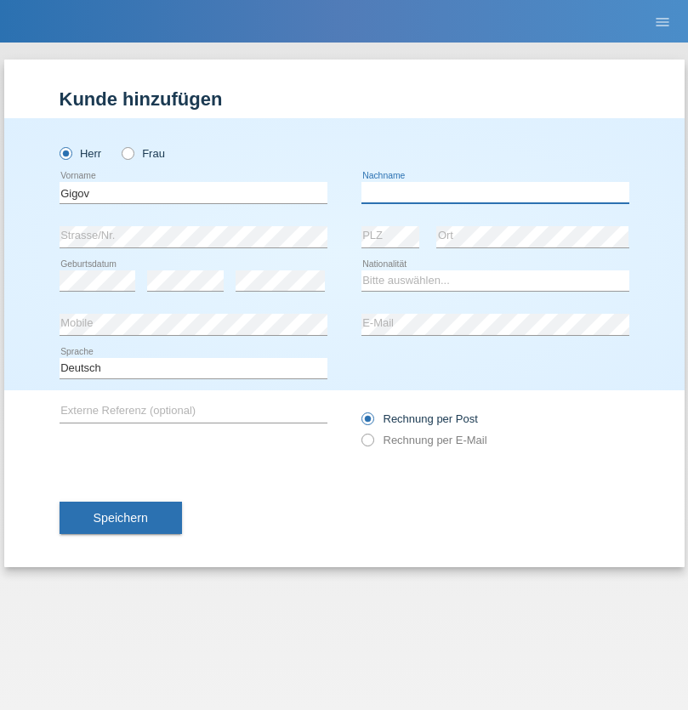
click at [495, 192] on input "text" at bounding box center [496, 192] width 268 height 21
type input "Zhan"
select select "BG"
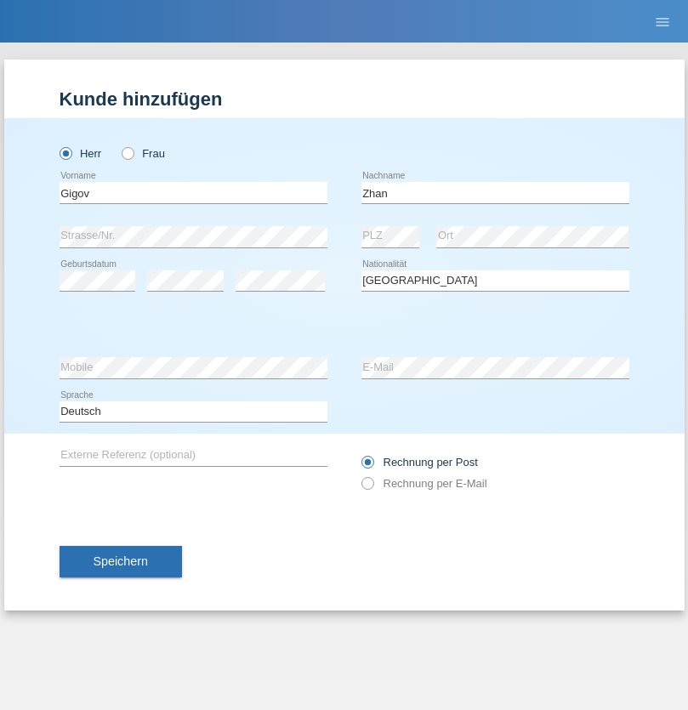
select select "C"
select select "23"
select select "10"
select select "2021"
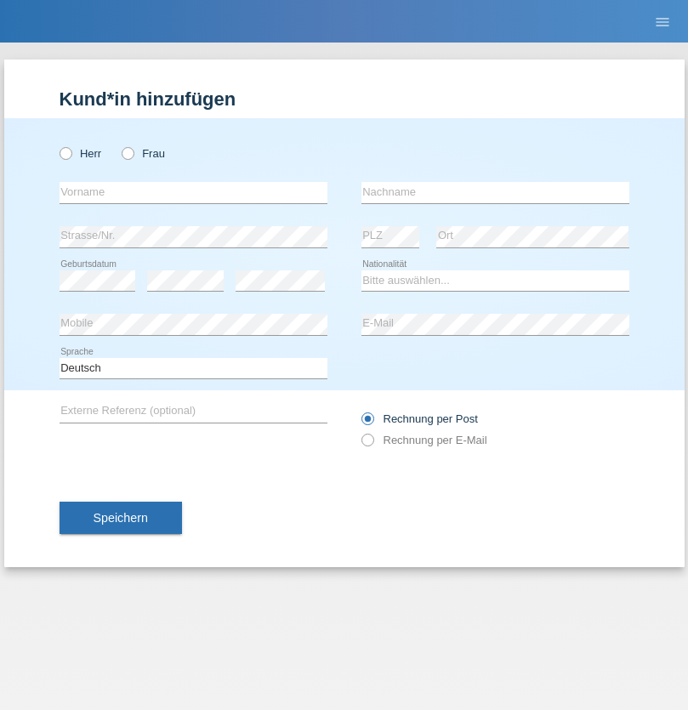
radio input "true"
click at [193, 192] on input "text" at bounding box center [194, 192] width 268 height 21
type input "Amand"
click at [495, 192] on input "text" at bounding box center [496, 192] width 268 height 21
type input "Pires"
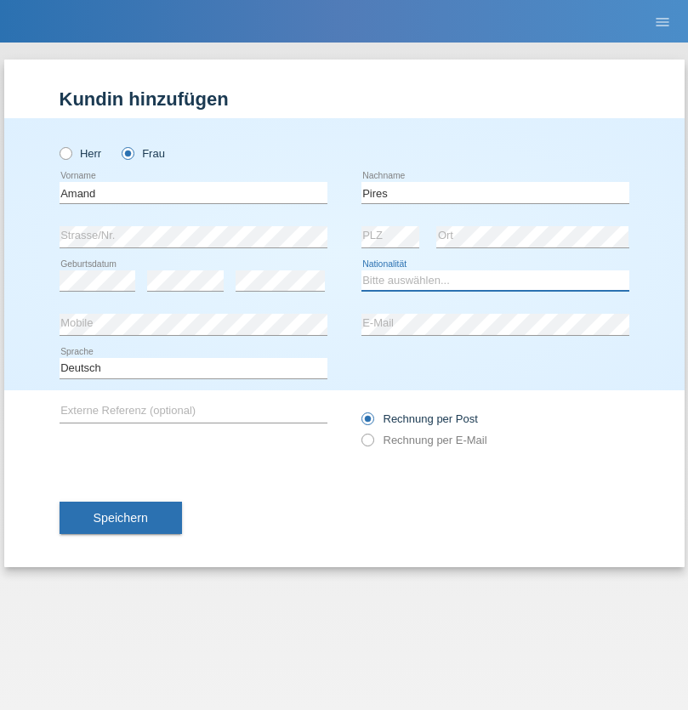
select select "CH"
radio input "true"
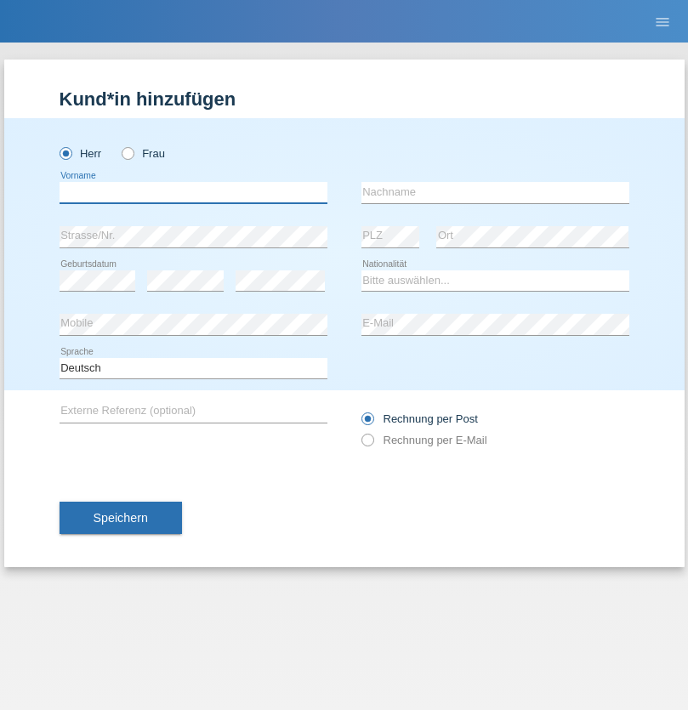
click at [193, 192] on input "text" at bounding box center [194, 192] width 268 height 21
type input "[PERSON_NAME]"
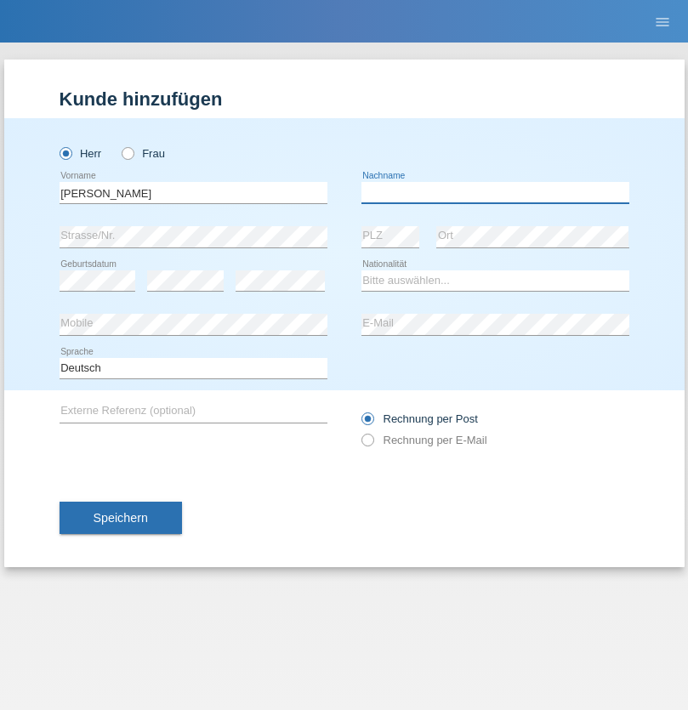
click at [495, 192] on input "text" at bounding box center [496, 192] width 268 height 21
type input "Saidi"
select select "CH"
radio input "true"
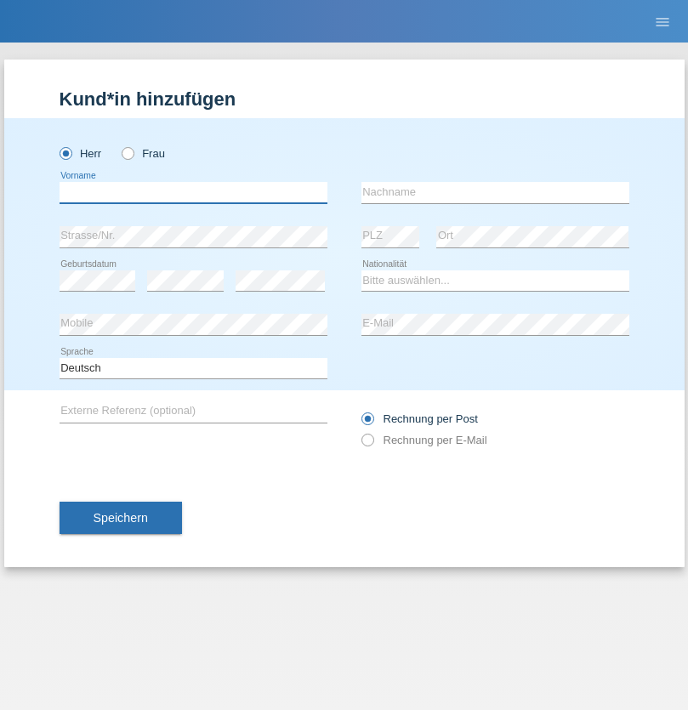
click at [193, 192] on input "text" at bounding box center [194, 192] width 268 height 21
type input "Edinson Maurício"
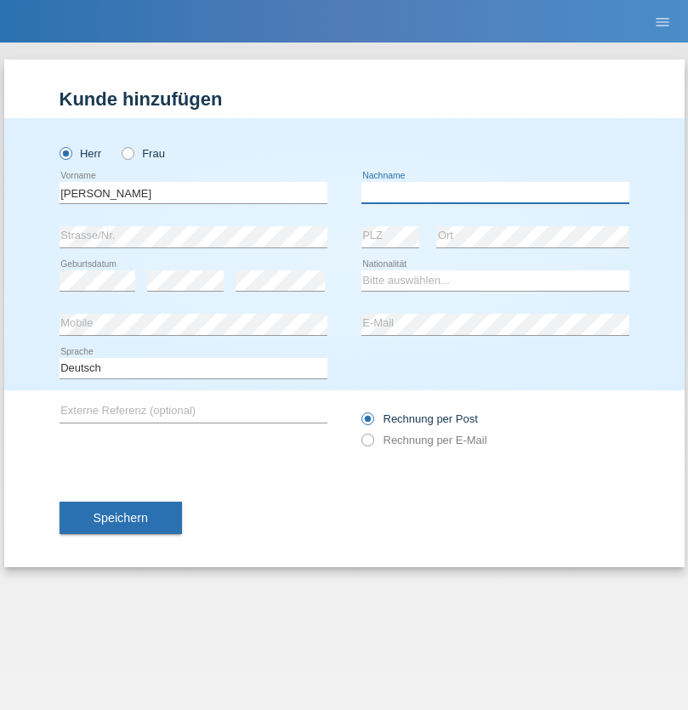
click at [495, 192] on input "text" at bounding box center [496, 192] width 268 height 21
type input "Branquinho Alexander"
select select "PT"
select select "C"
select select "23"
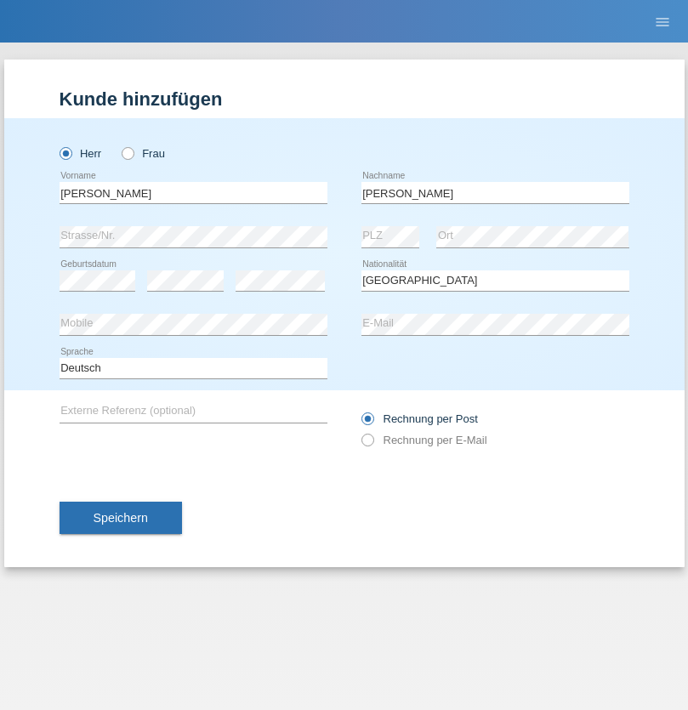
select select "08"
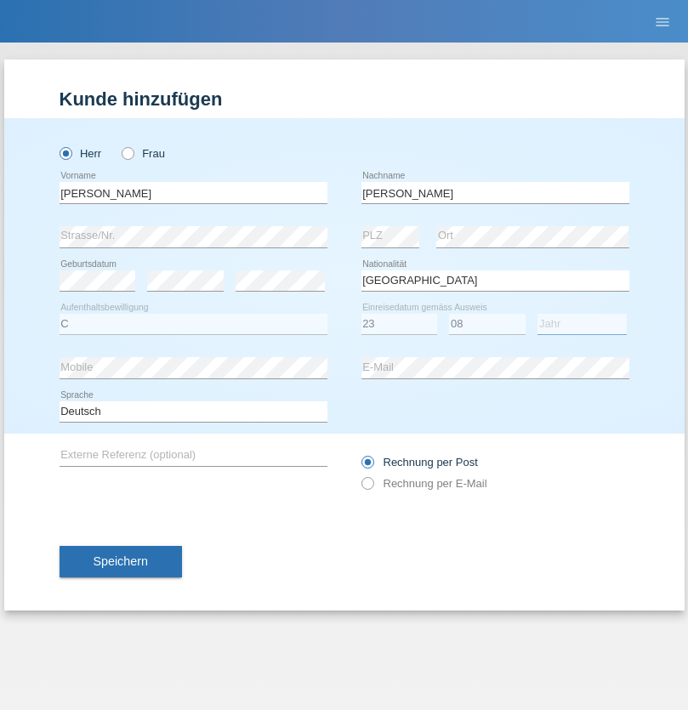
select select "2021"
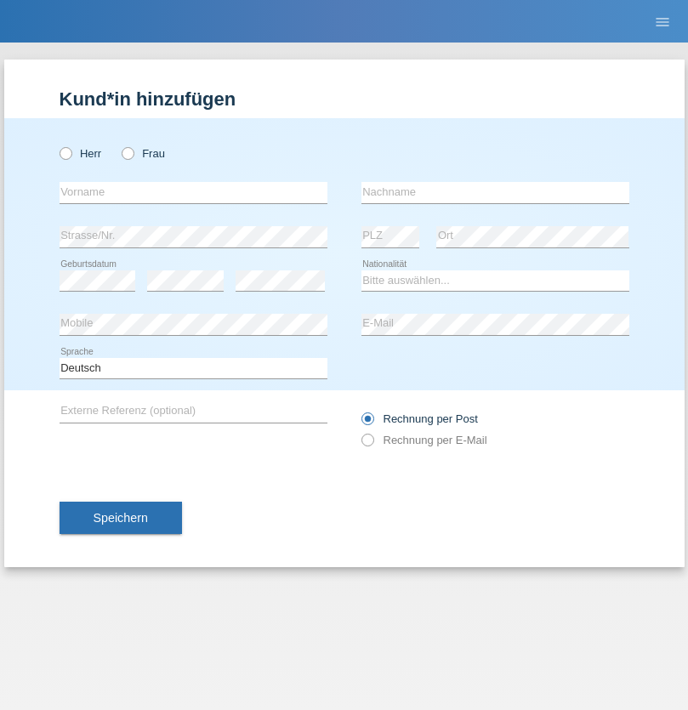
radio input "true"
click at [193, 192] on input "text" at bounding box center [194, 192] width 268 height 21
type input "[PERSON_NAME]"
click at [495, 192] on input "text" at bounding box center [496, 192] width 268 height 21
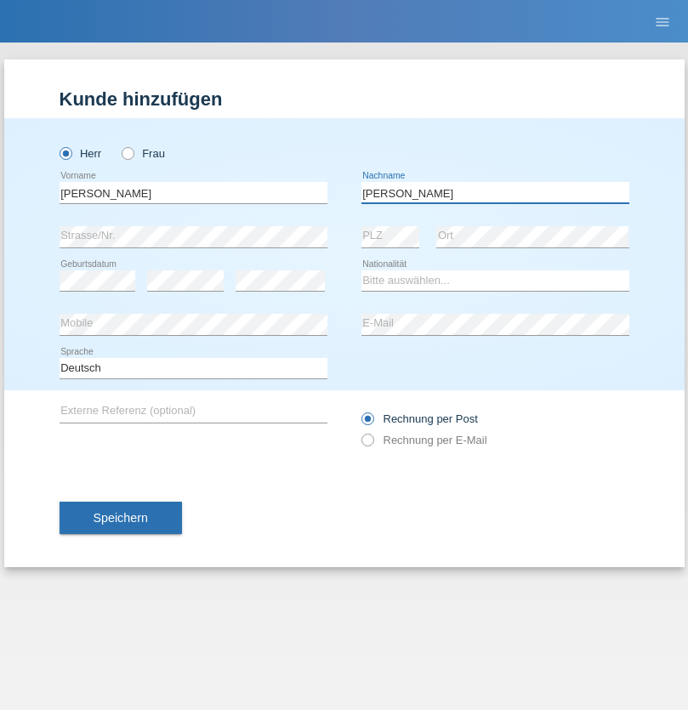
type input "[PERSON_NAME]"
select select "CH"
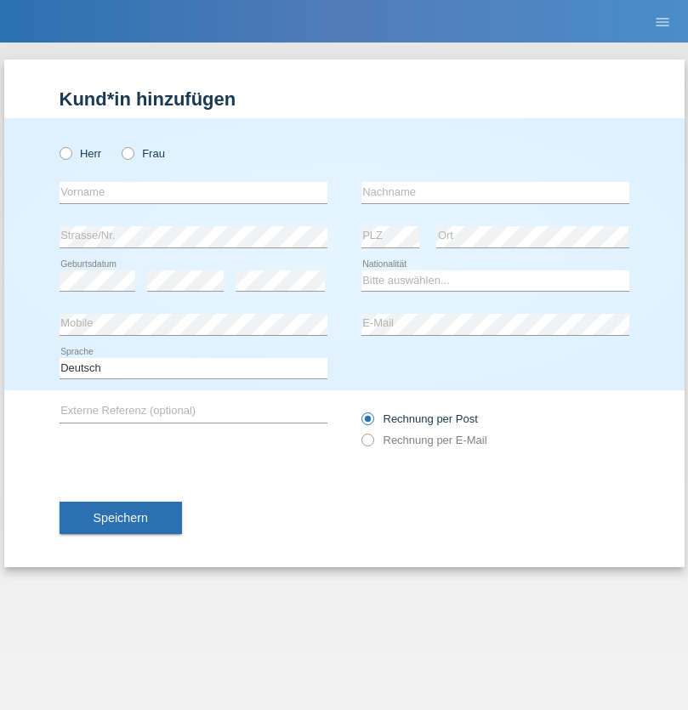
radio input "true"
click at [193, 192] on input "text" at bounding box center [194, 192] width 268 height 21
type input "Szilvia"
click at [495, 192] on input "text" at bounding box center [496, 192] width 268 height 21
type input "Olakh"
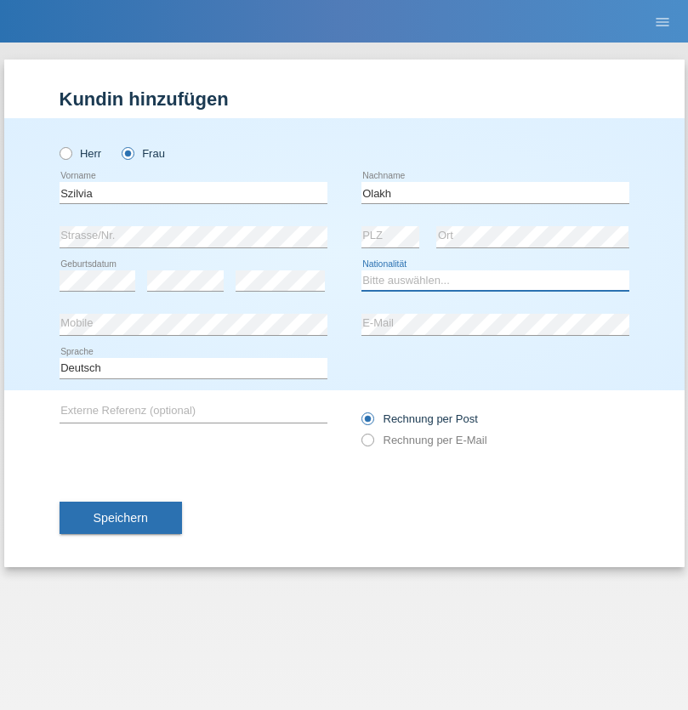
select select "UA"
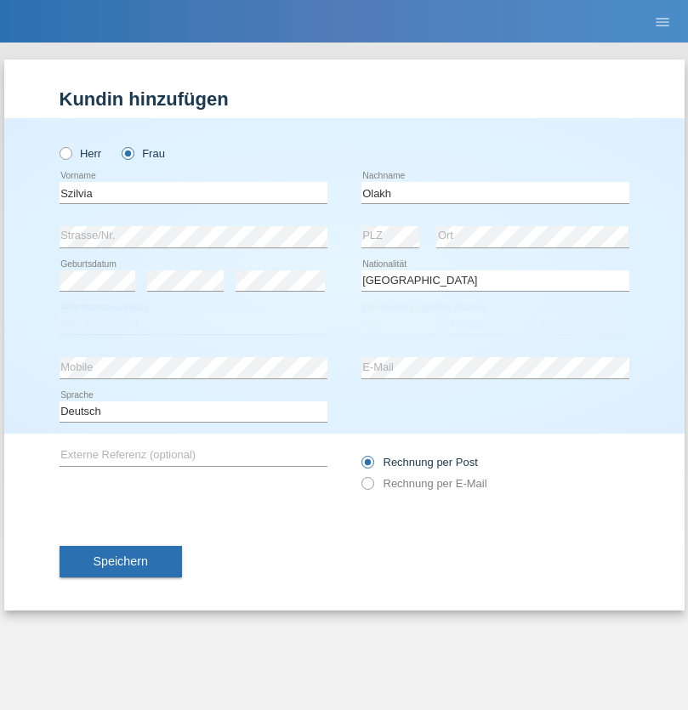
select select "C"
select select "17"
select select "09"
select select "2021"
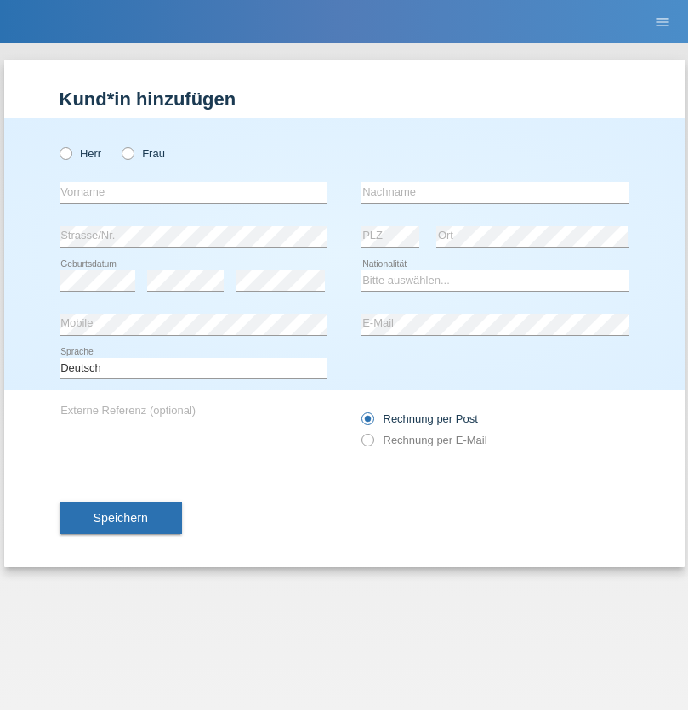
radio input "true"
click at [193, 192] on input "text" at bounding box center [194, 192] width 268 height 21
type input "Asrit"
click at [495, 192] on input "text" at bounding box center [496, 192] width 268 height 21
type input "Kupa"
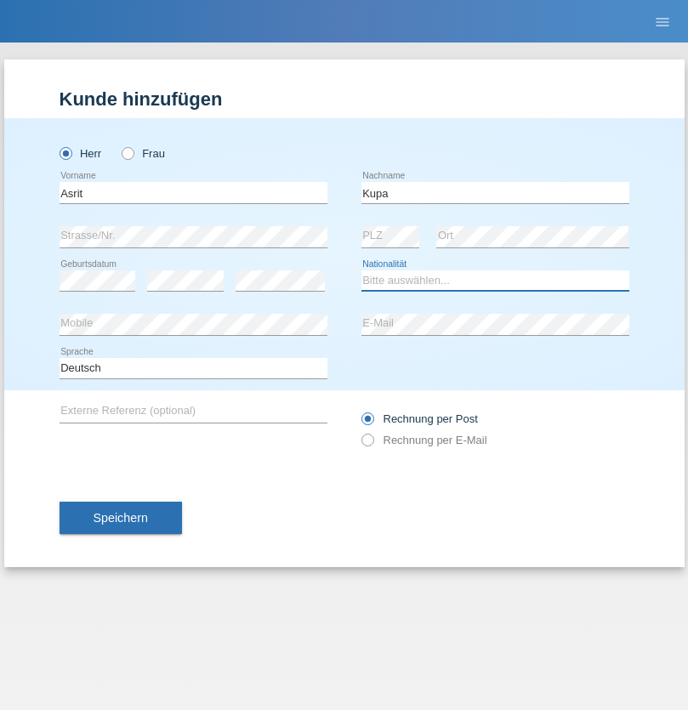
select select "MK"
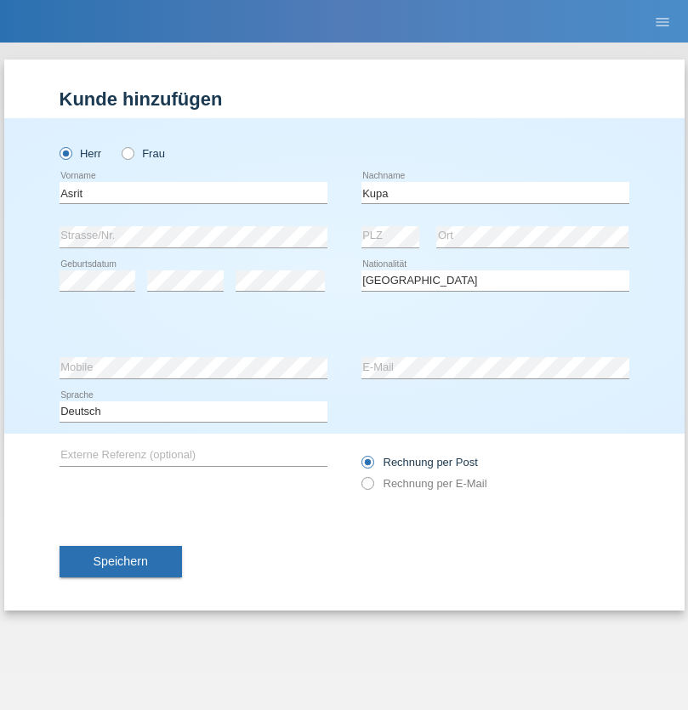
select select "C"
select select "27"
select select "05"
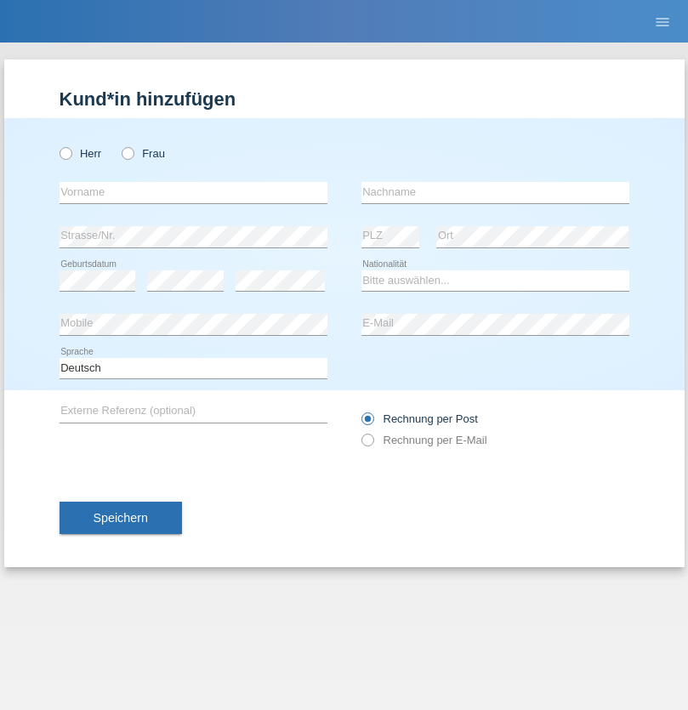
radio input "true"
click at [193, 192] on input "text" at bounding box center [194, 192] width 268 height 21
type input "Ibrahim"
click at [495, 192] on input "text" at bounding box center [496, 192] width 268 height 21
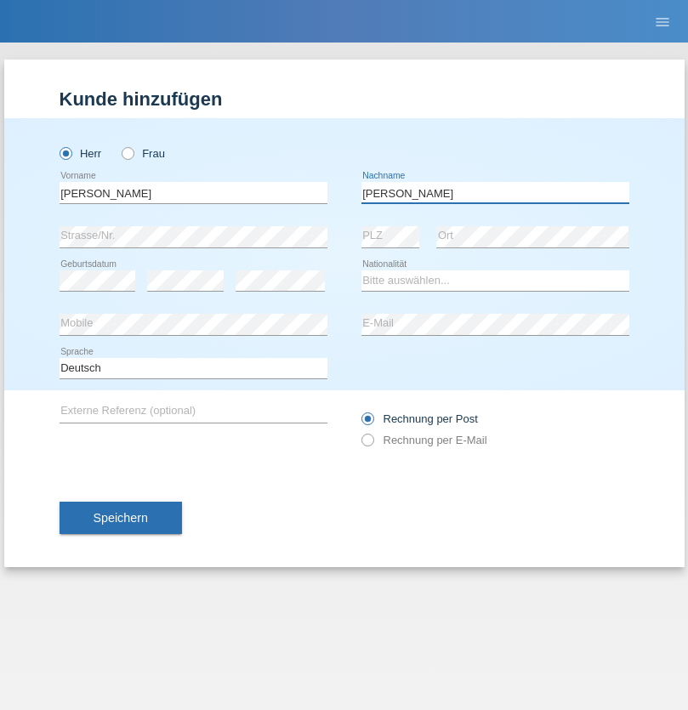
type input "Abbas"
select select "SY"
select select "C"
select select "17"
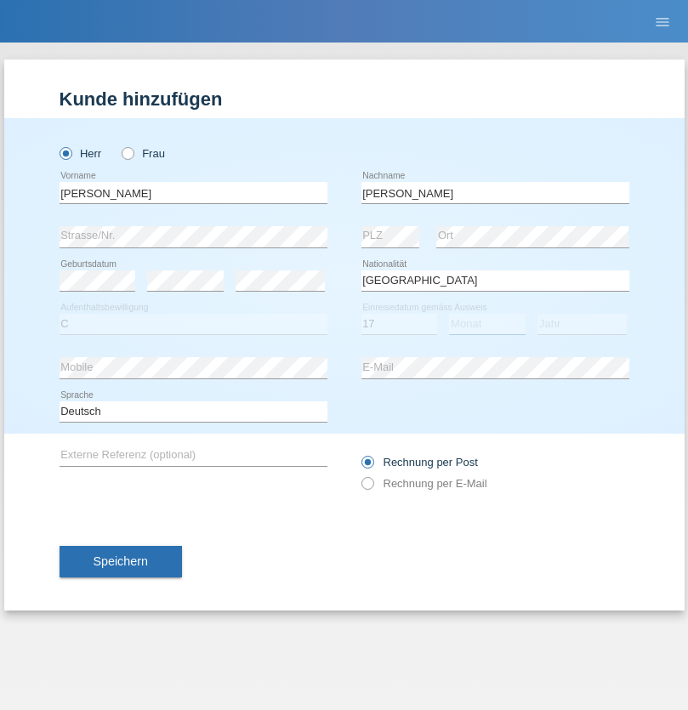
select select "09"
select select "2021"
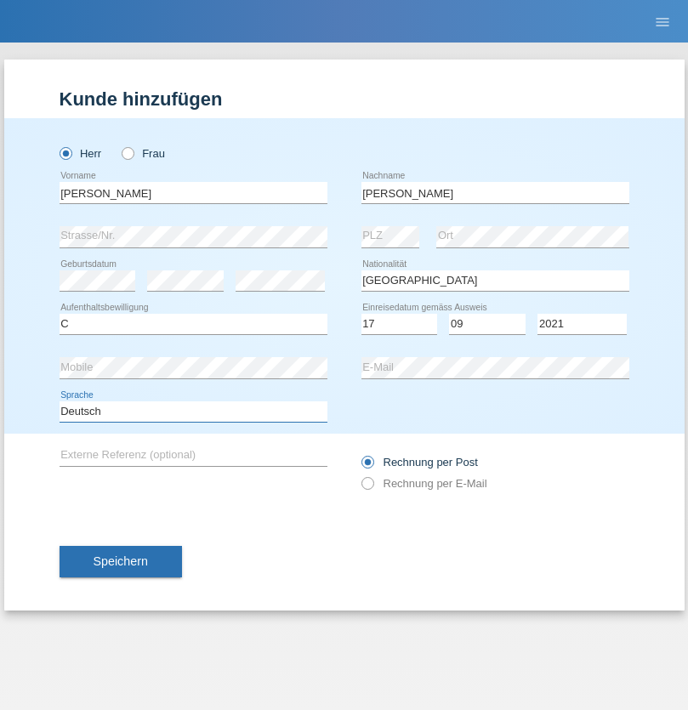
select select "en"
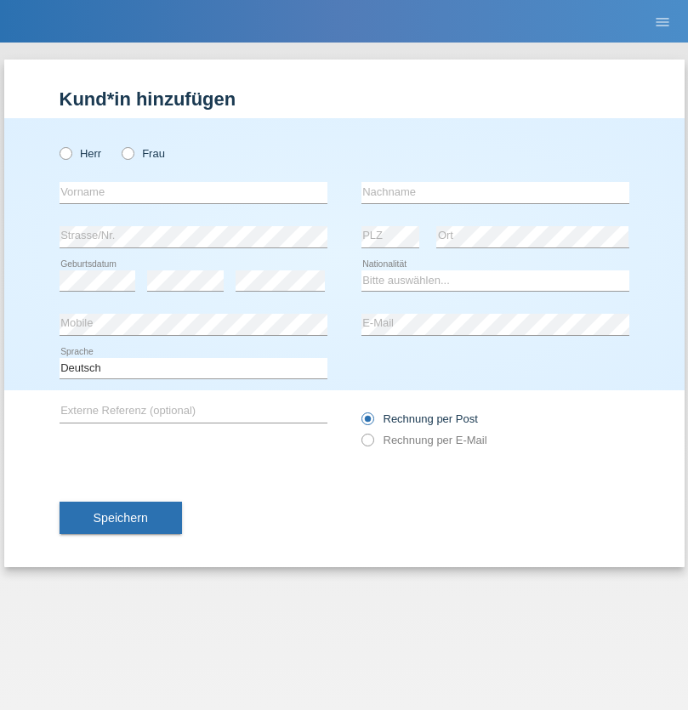
radio input "true"
select select "CH"
radio input "true"
click at [193, 192] on input "text" at bounding box center [194, 192] width 268 height 21
type input "[PERSON_NAME]"
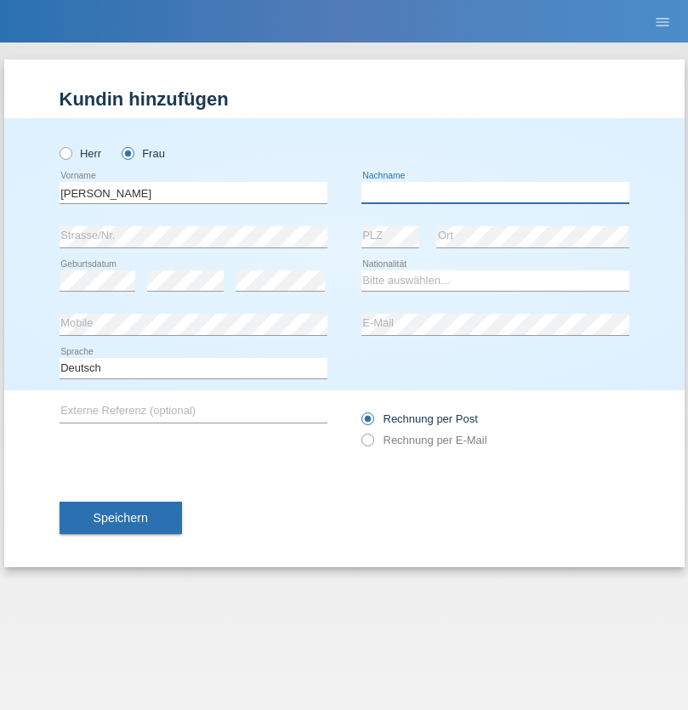
click at [495, 192] on input "text" at bounding box center [496, 192] width 268 height 21
type input "Bacic"
select select "CH"
